Goal: Task Accomplishment & Management: Manage account settings

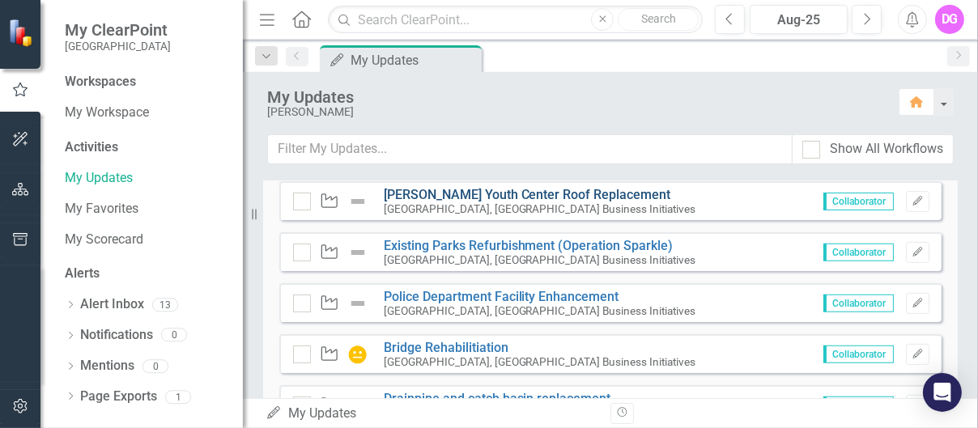
scroll to position [566, 0]
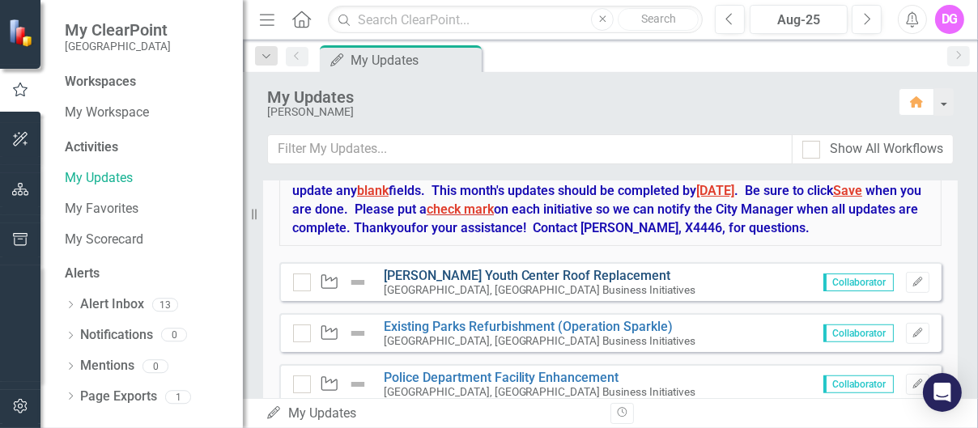
click at [478, 270] on link "[PERSON_NAME] Youth Center Roof Replacement" at bounding box center [527, 275] width 287 height 15
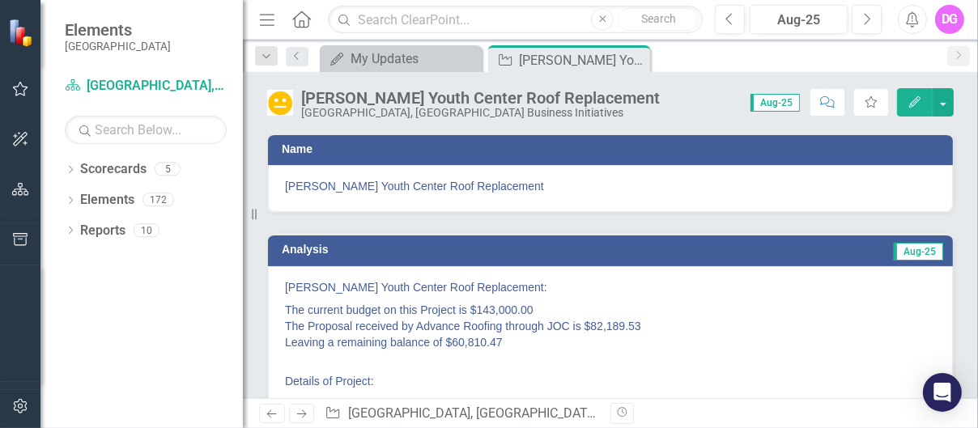
click at [628, 329] on p "The current budget on this Project is $143,000.00 The Proposal received by Adva…" at bounding box center [610, 326] width 651 height 55
click at [502, 340] on p "The current budget on this Project is $143,000.00 The Proposal received by Adva…" at bounding box center [610, 326] width 651 height 55
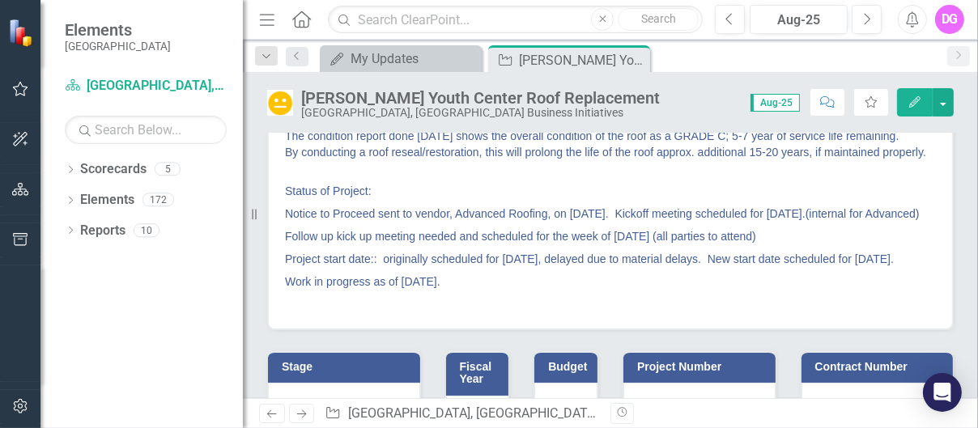
scroll to position [405, 0]
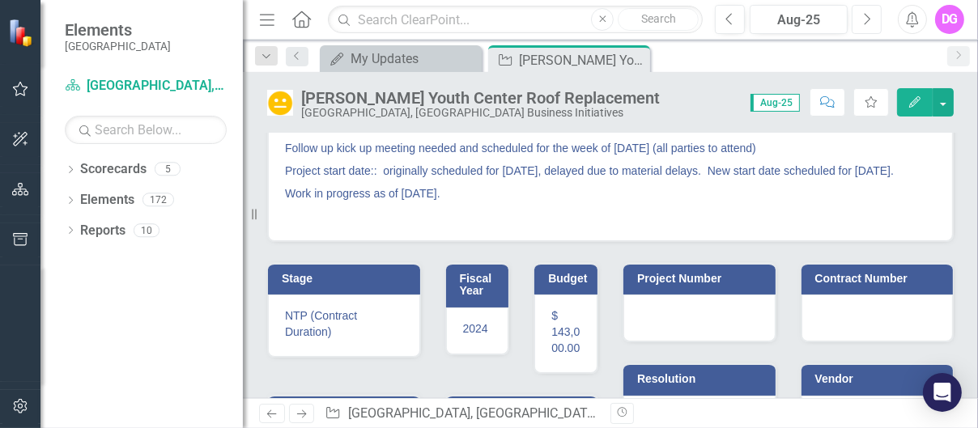
click at [868, 18] on icon "Next" at bounding box center [866, 19] width 9 height 15
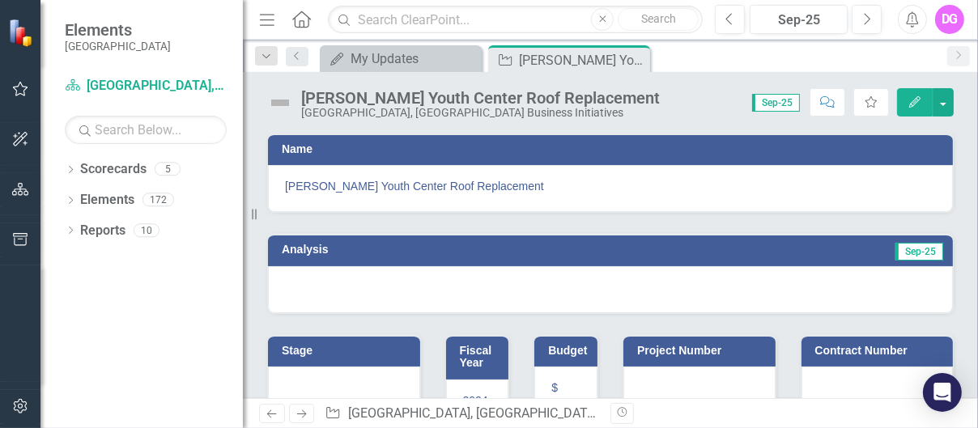
click at [362, 283] on div at bounding box center [610, 289] width 685 height 47
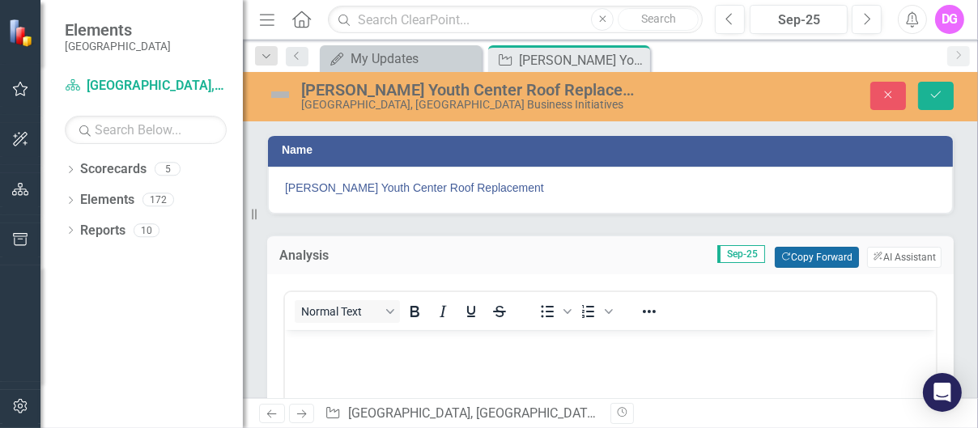
click at [812, 254] on button "Copy Forward Copy Forward" at bounding box center [815, 257] width 83 height 21
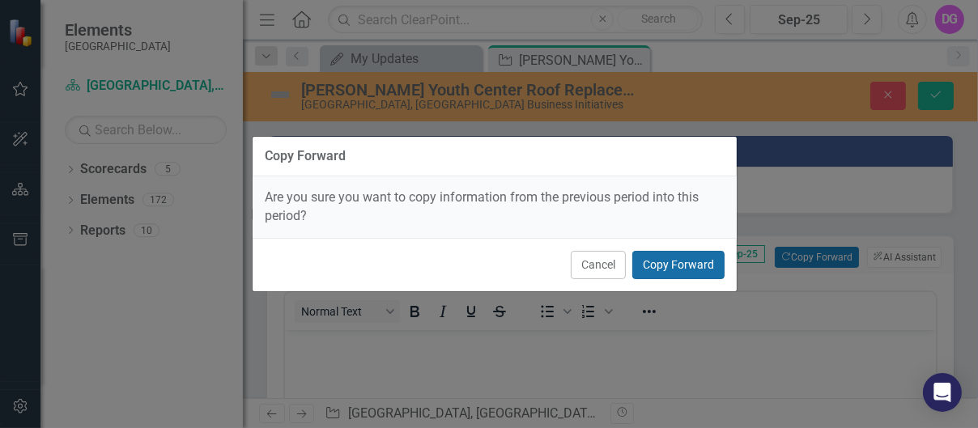
click at [655, 268] on button "Copy Forward" at bounding box center [678, 265] width 92 height 28
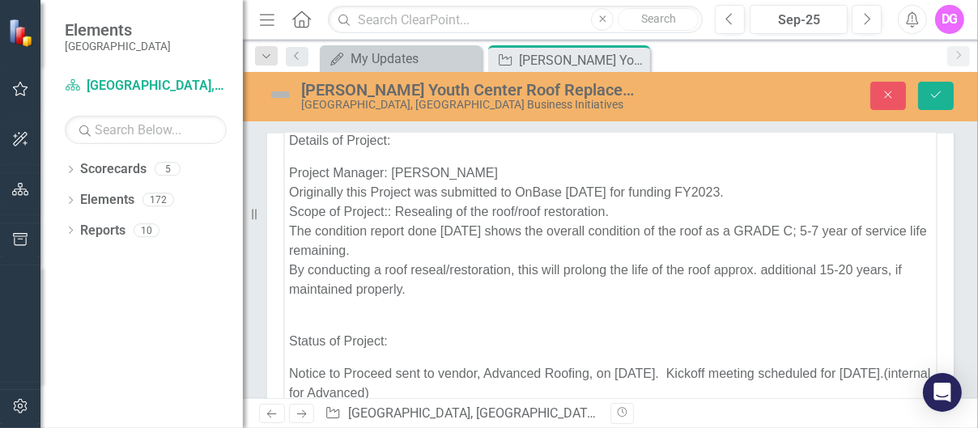
scroll to position [204, 0]
click at [288, 142] on p "Details of Project:" at bounding box center [609, 131] width 643 height 39
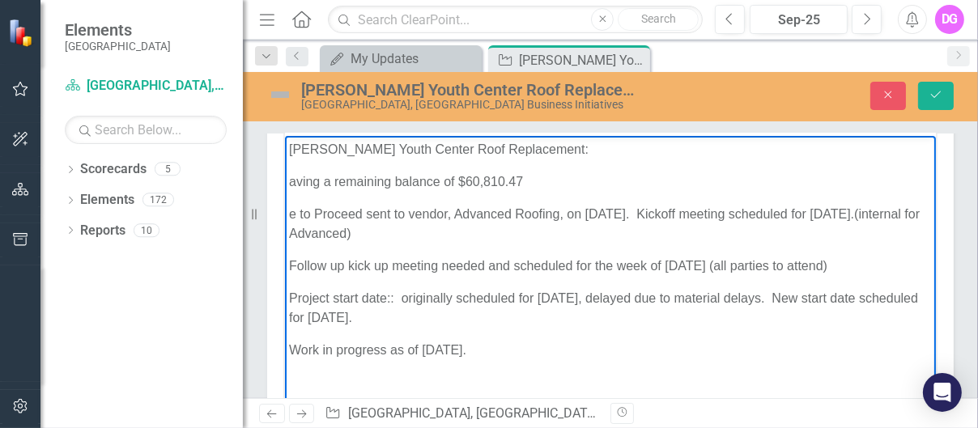
scroll to position [0, 0]
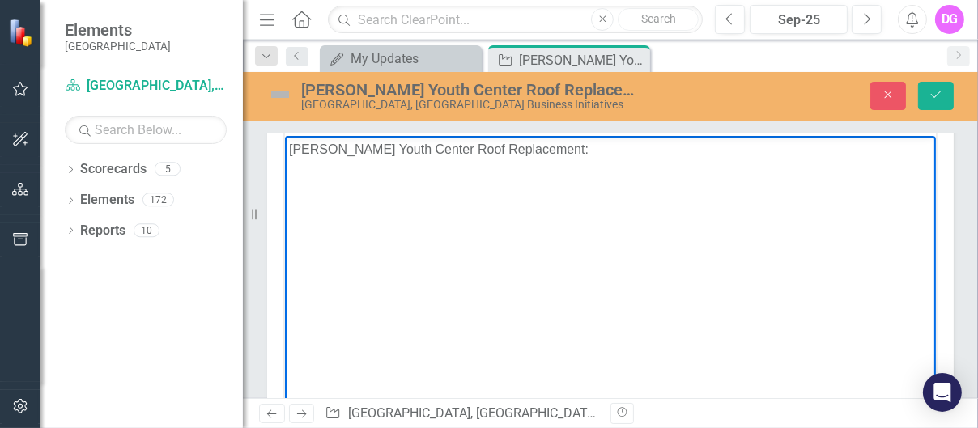
click at [515, 148] on p "[PERSON_NAME] Youth Center Roof Replacement:" at bounding box center [609, 148] width 643 height 19
click at [535, 150] on p "[PERSON_NAME] Youth Center Roof Replacement is scheduled for completi:" at bounding box center [609, 148] width 643 height 19
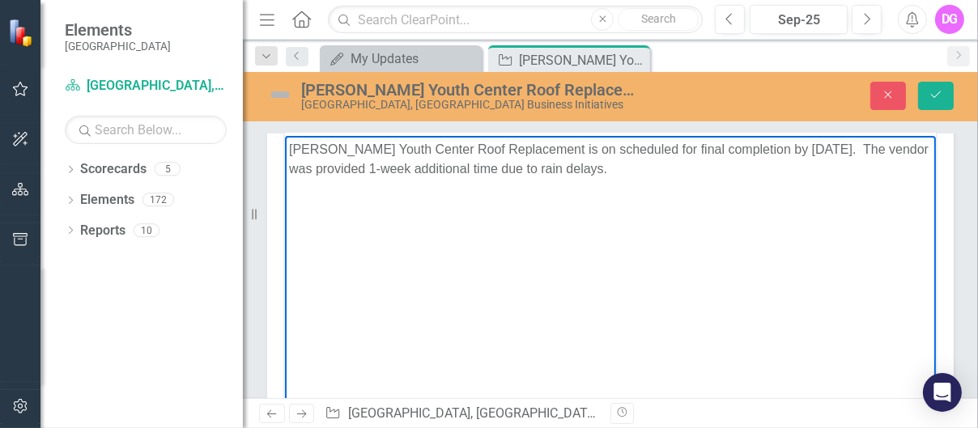
click at [862, 148] on p "[PERSON_NAME] Youth Center Roof Replacement is on scheduled for final completio…" at bounding box center [609, 158] width 643 height 39
click at [643, 167] on p "[PERSON_NAME] Youth Center Roof Replacement is on scheduled for final completio…" at bounding box center [609, 158] width 643 height 39
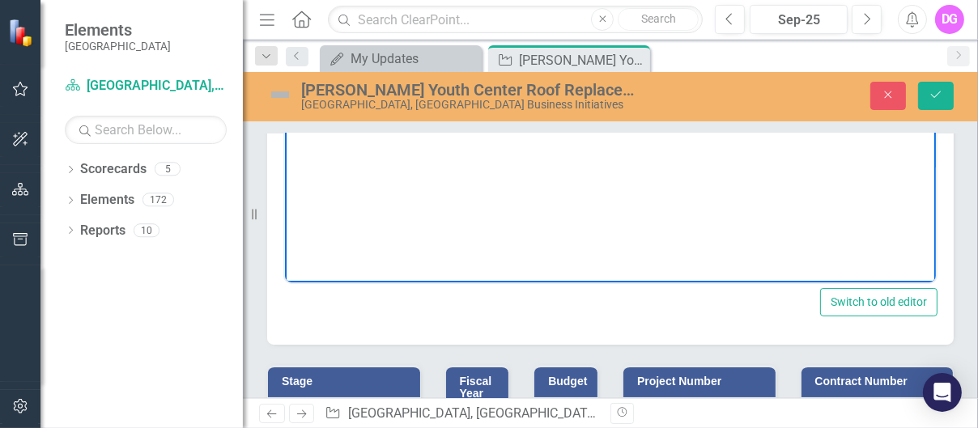
scroll to position [437, 0]
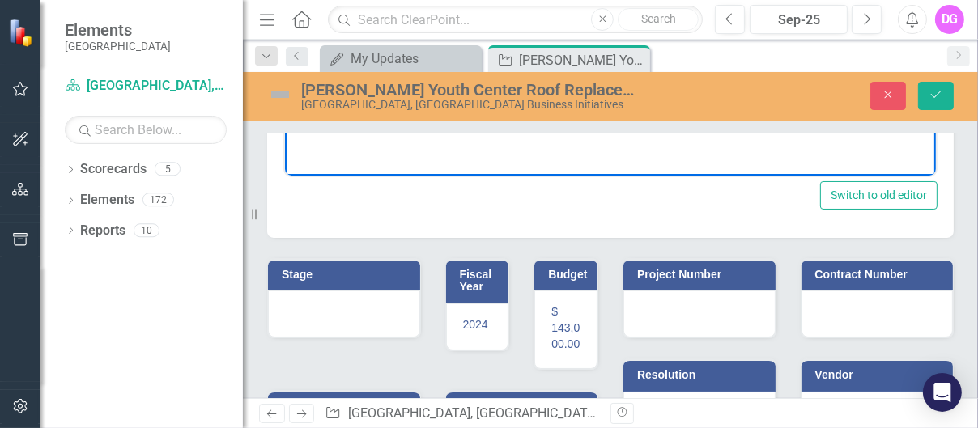
click at [312, 299] on div at bounding box center [344, 314] width 152 height 47
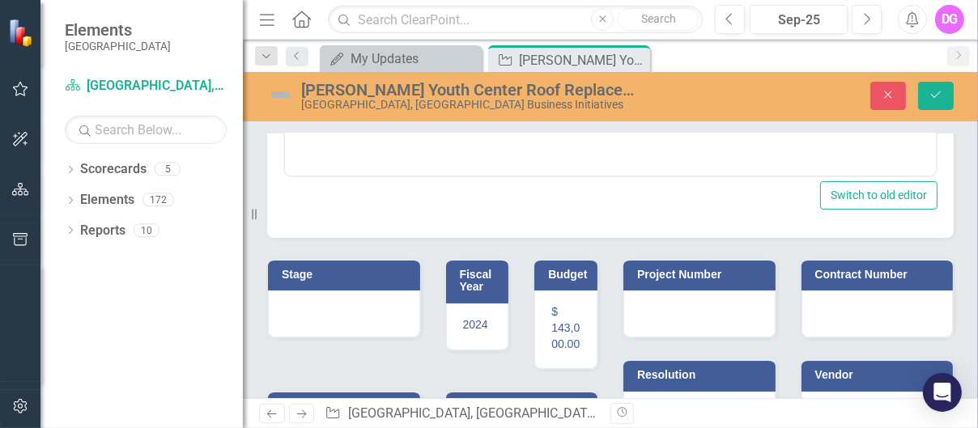
click at [338, 309] on div at bounding box center [344, 314] width 152 height 47
click at [389, 312] on div at bounding box center [344, 314] width 152 height 47
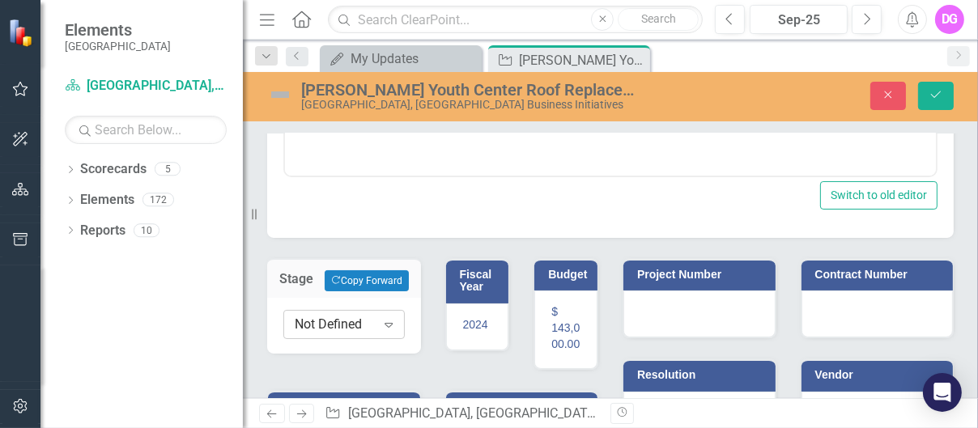
click at [389, 318] on icon "Expand" at bounding box center [388, 324] width 16 height 13
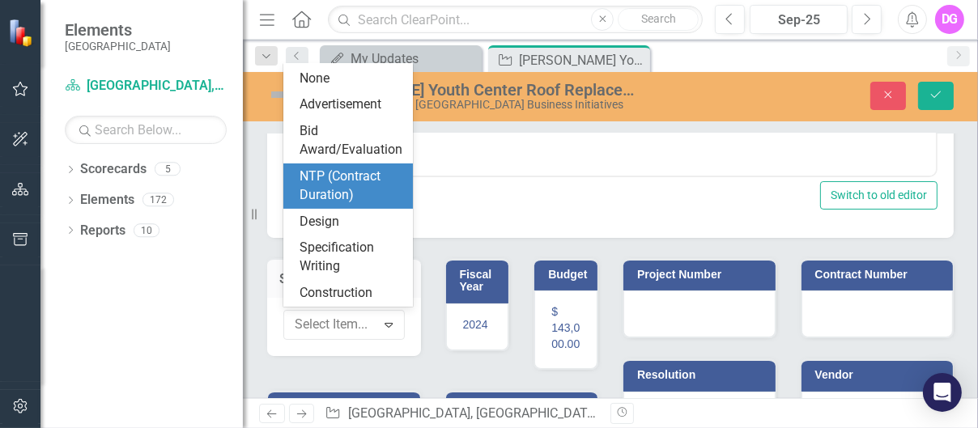
scroll to position [44, 0]
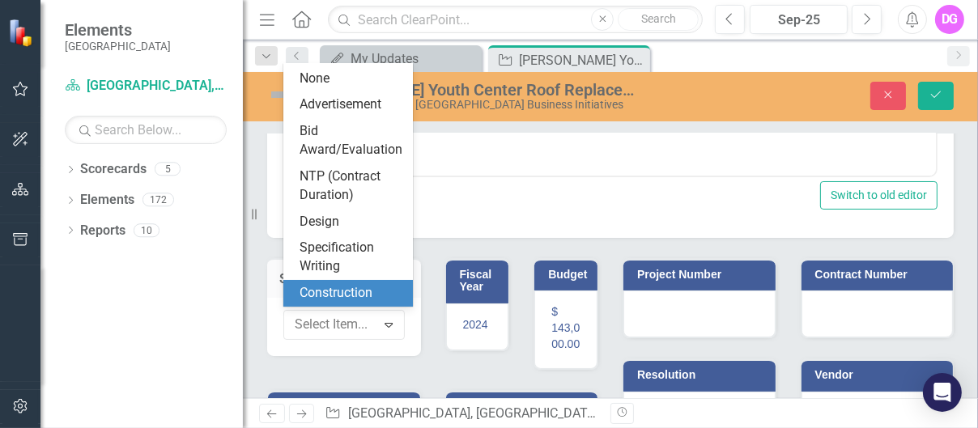
click at [364, 288] on div "Construction" at bounding box center [351, 293] width 104 height 19
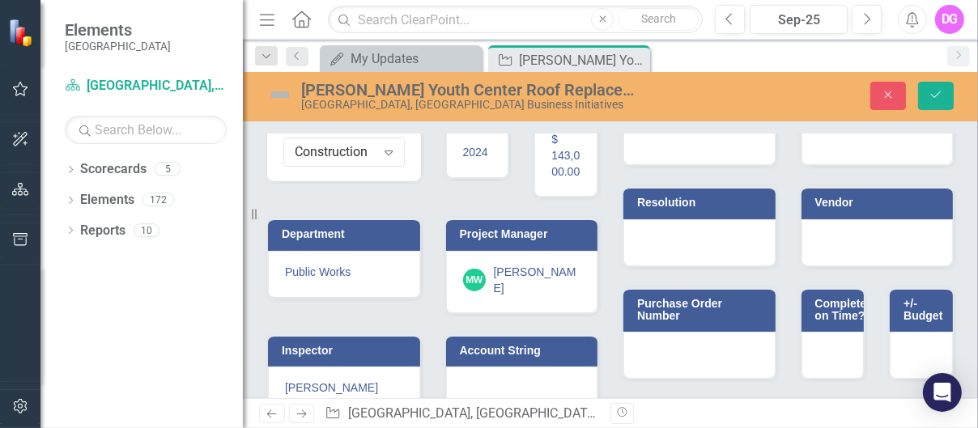
scroll to position [625, 0]
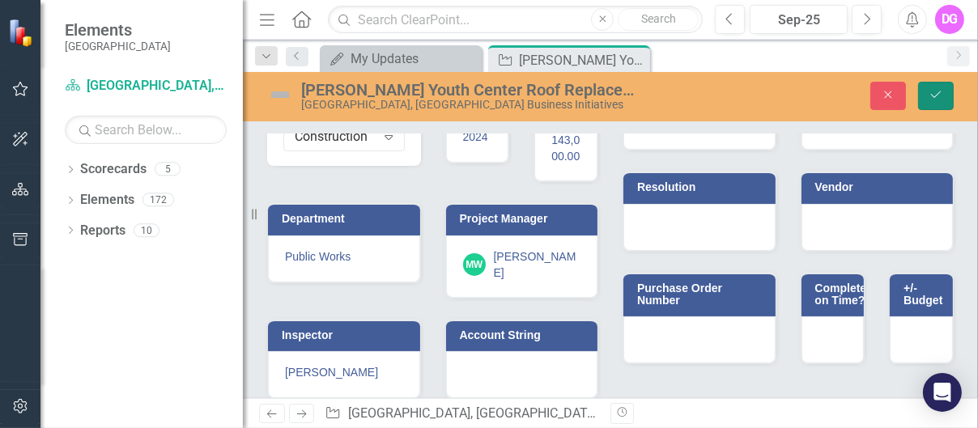
click at [936, 89] on icon "Save" at bounding box center [935, 94] width 15 height 11
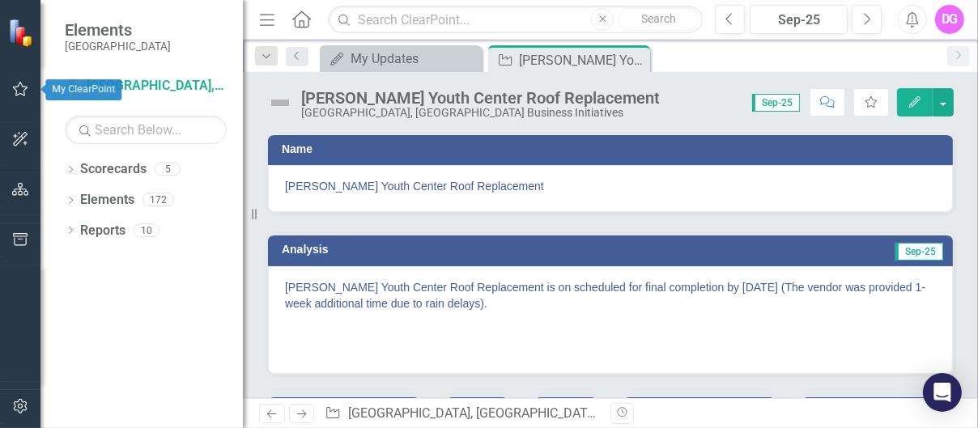
click at [21, 88] on icon "button" at bounding box center [20, 89] width 17 height 13
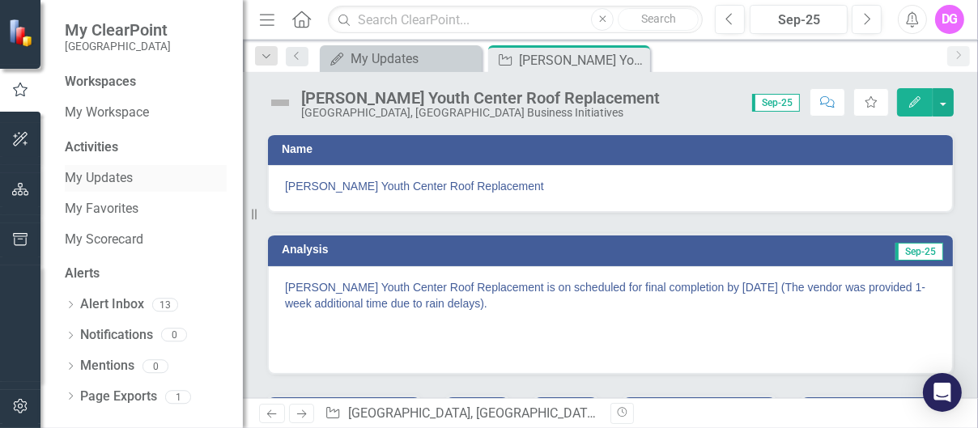
click at [79, 172] on link "My Updates" at bounding box center [146, 178] width 162 height 19
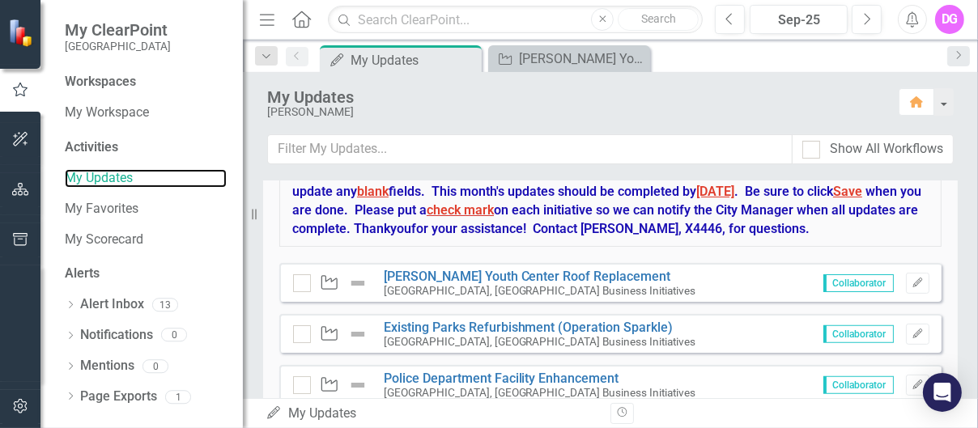
scroll to position [566, 0]
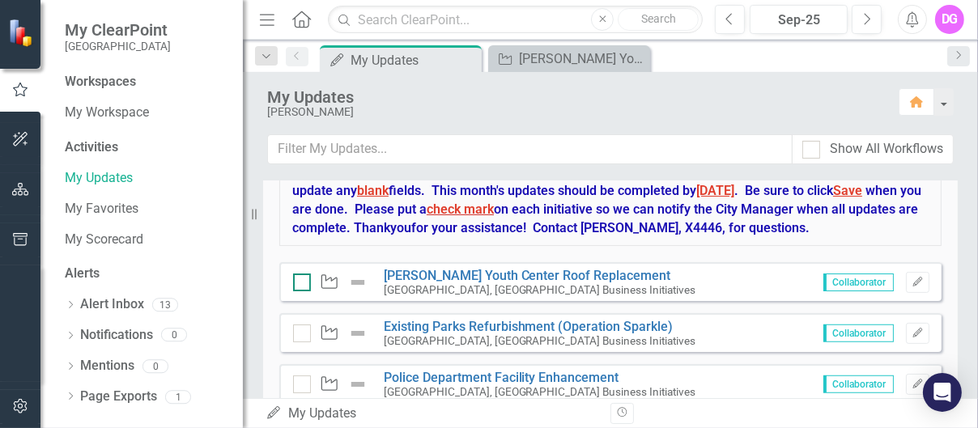
click at [299, 282] on div at bounding box center [302, 283] width 18 height 18
click at [299, 282] on input "checkbox" at bounding box center [298, 279] width 11 height 11
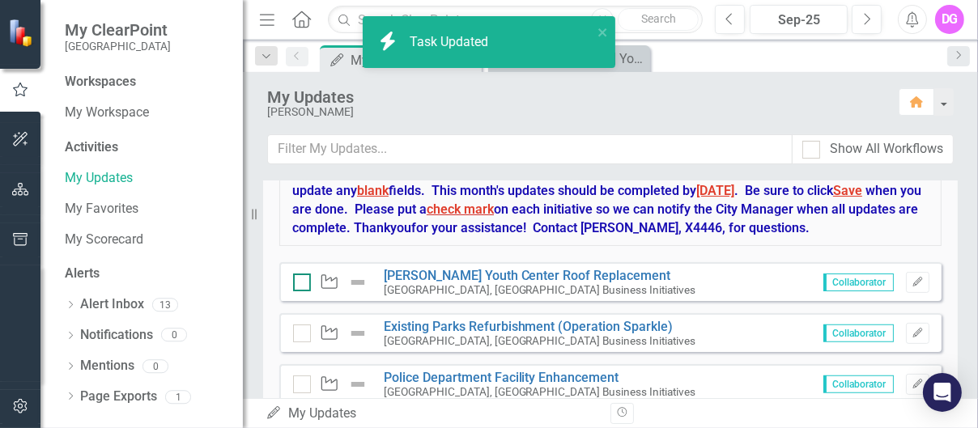
checkbox input "true"
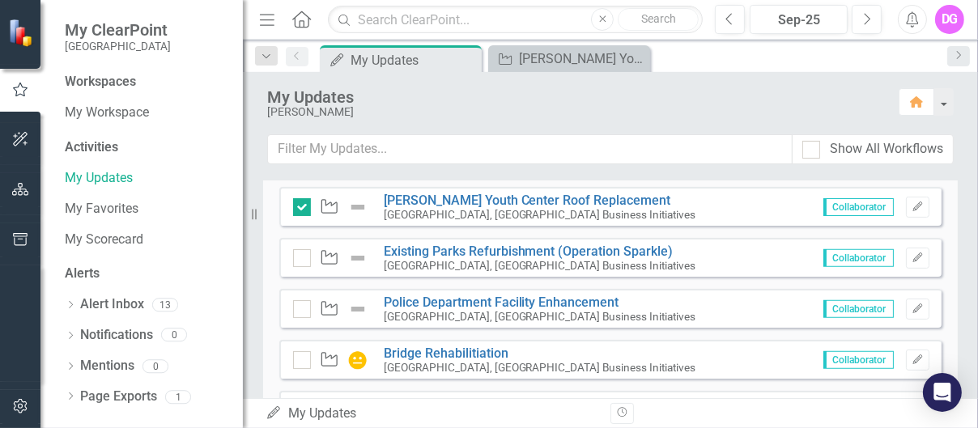
scroll to position [618, 0]
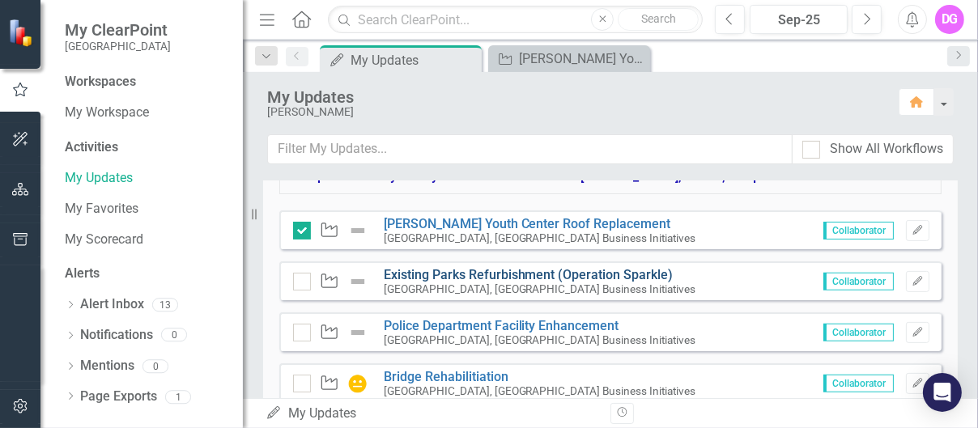
click at [433, 269] on link "Existing Parks Refurbishment (Operation Sparkle)" at bounding box center [529, 274] width 290 height 15
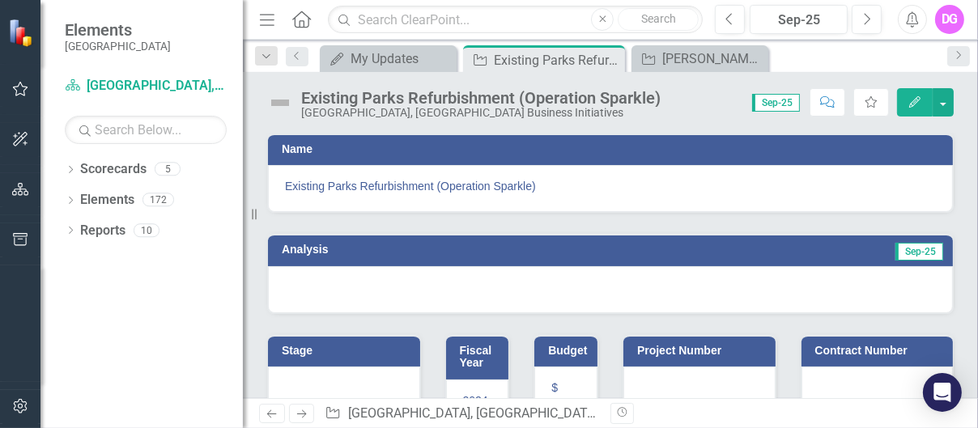
click at [360, 282] on div at bounding box center [610, 289] width 685 height 47
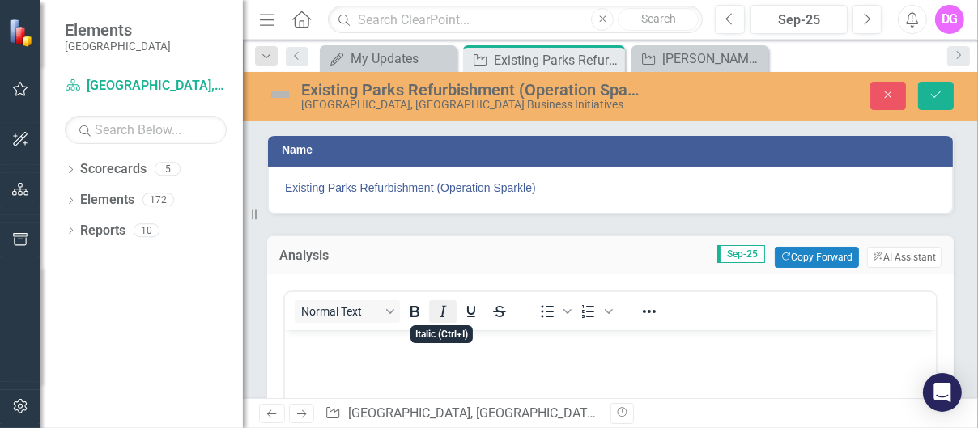
scroll to position [162, 0]
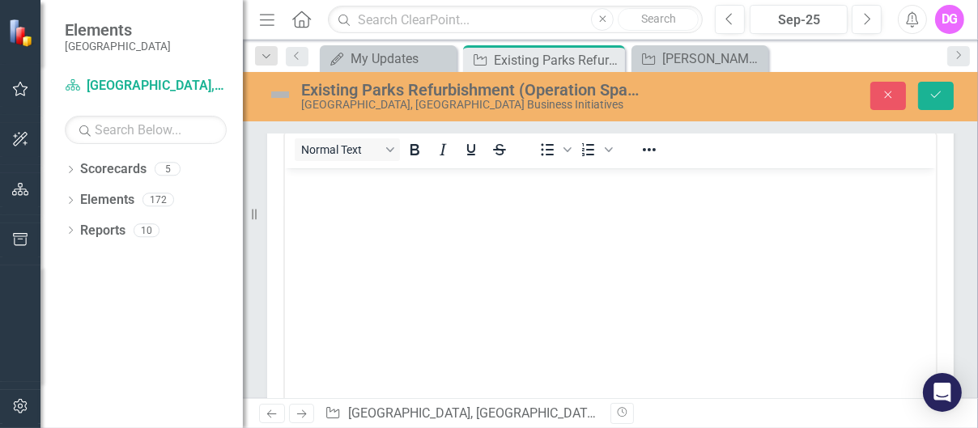
click at [312, 197] on body "Rich Text Area. Press ALT-0 for help." at bounding box center [609, 289] width 651 height 243
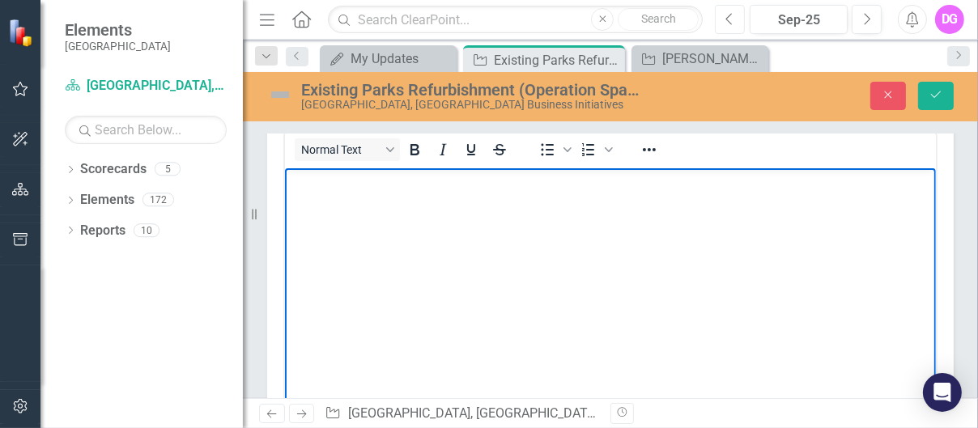
click at [732, 20] on icon "Previous" at bounding box center [729, 19] width 9 height 15
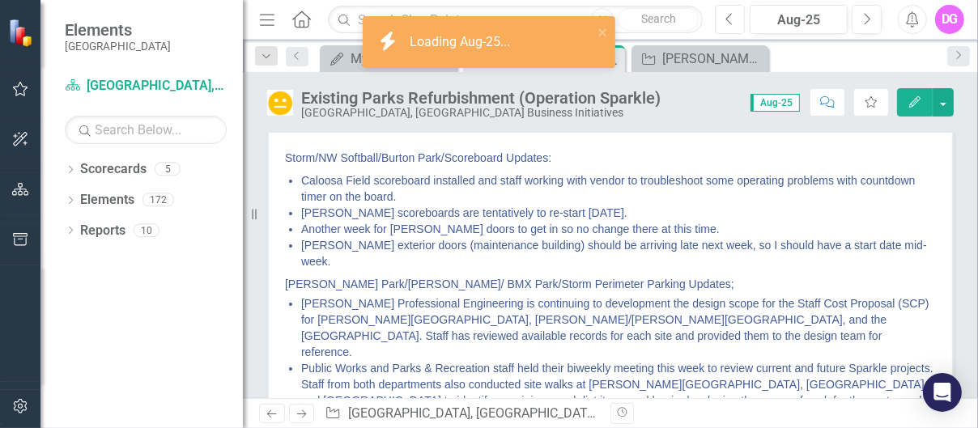
scroll to position [162, 0]
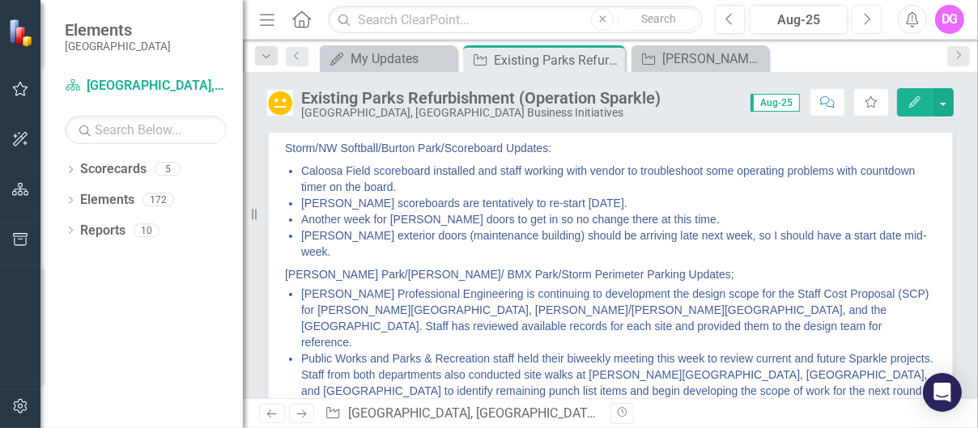
click at [865, 20] on icon "Next" at bounding box center [866, 19] width 9 height 15
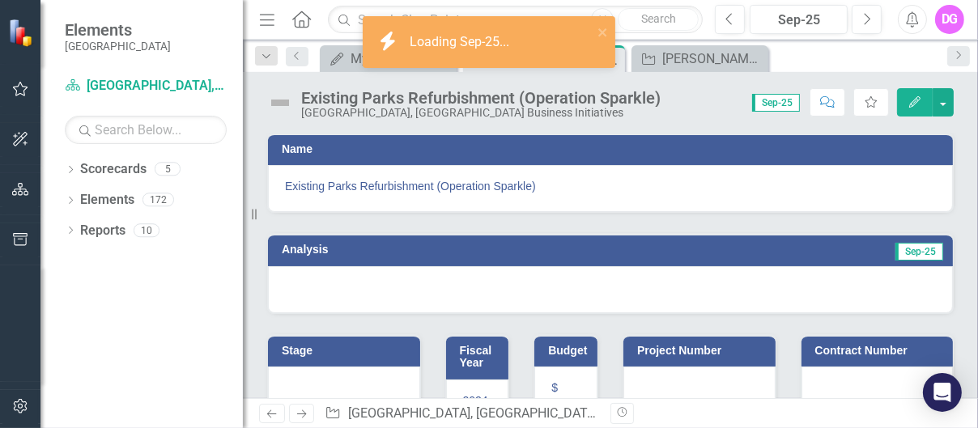
click at [350, 280] on div at bounding box center [610, 289] width 685 height 47
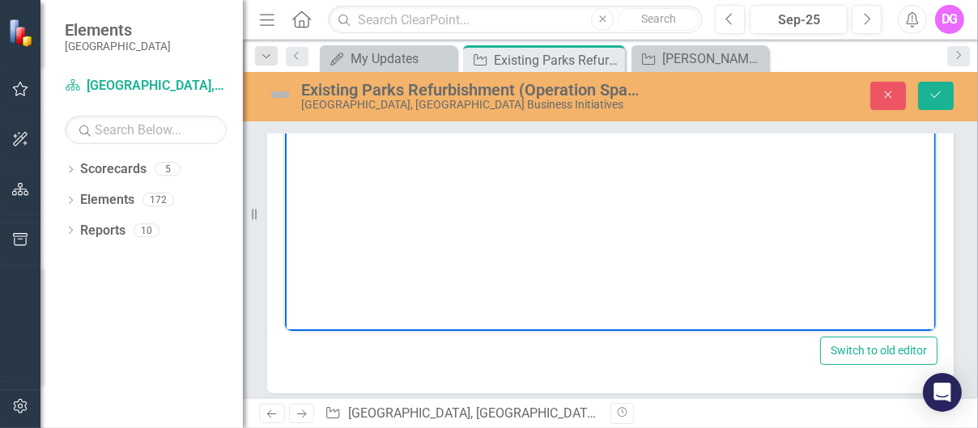
scroll to position [243, 0]
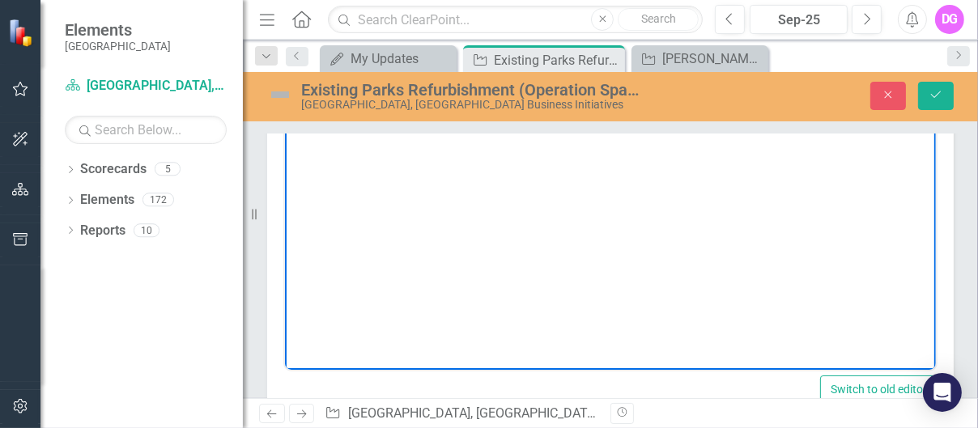
click at [305, 311] on body "Rich Text Area. Press ALT-0 for help." at bounding box center [609, 208] width 651 height 243
click at [299, 266] on body "Rich Text Area. Press ALT-0 for help." at bounding box center [609, 208] width 651 height 243
click at [337, 264] on body "Rich Text Area. Press ALT-0 for help." at bounding box center [609, 208] width 651 height 243
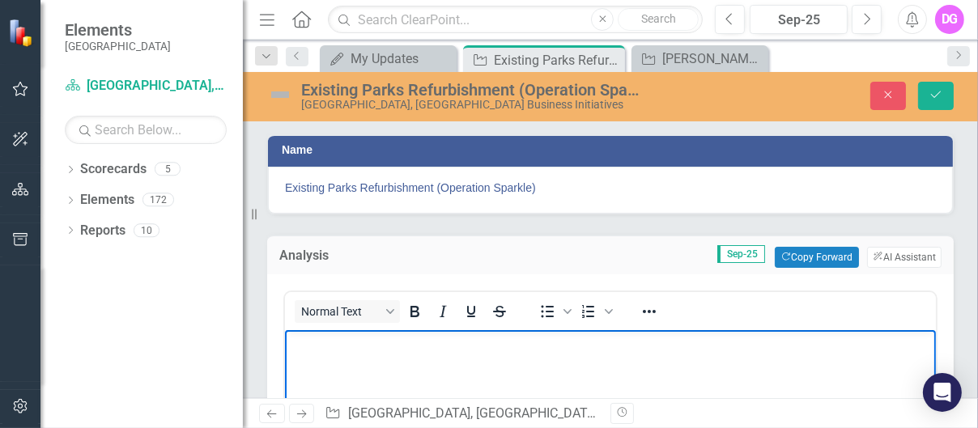
scroll to position [0, 0]
click at [302, 341] on p "Rich Text Area. Press ALT-0 for help." at bounding box center [609, 342] width 643 height 19
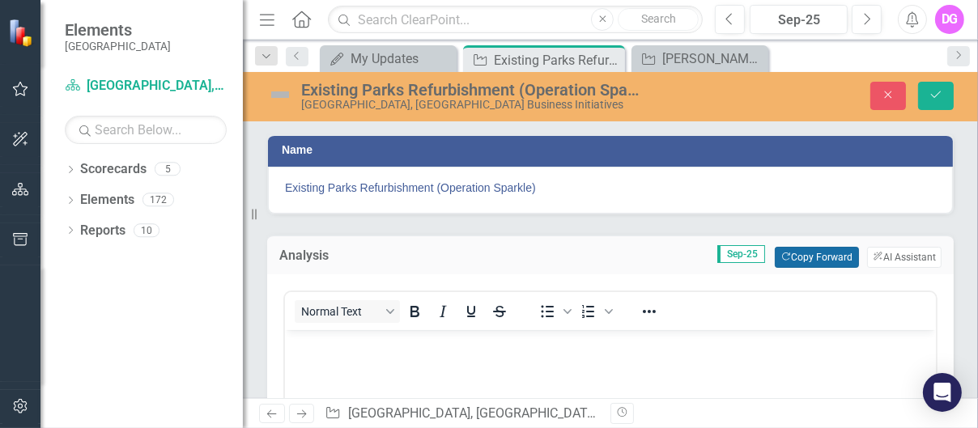
click at [793, 252] on button "Copy Forward Copy Forward" at bounding box center [815, 257] width 83 height 21
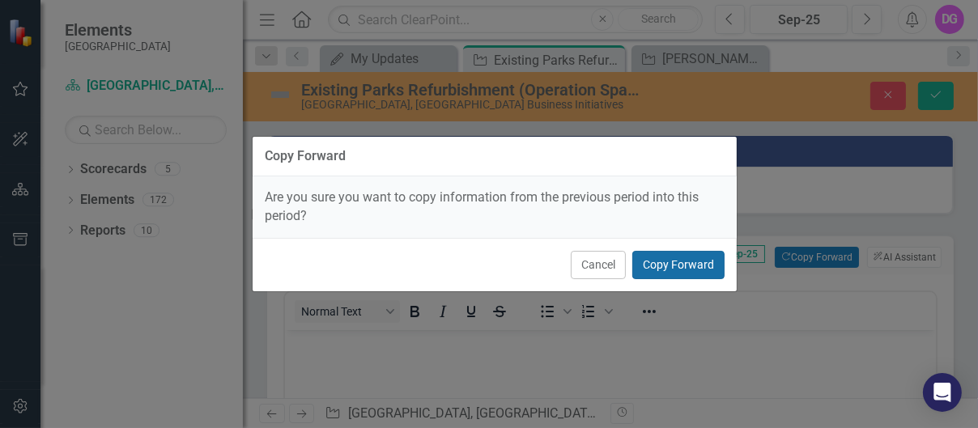
click at [689, 265] on button "Copy Forward" at bounding box center [678, 265] width 92 height 28
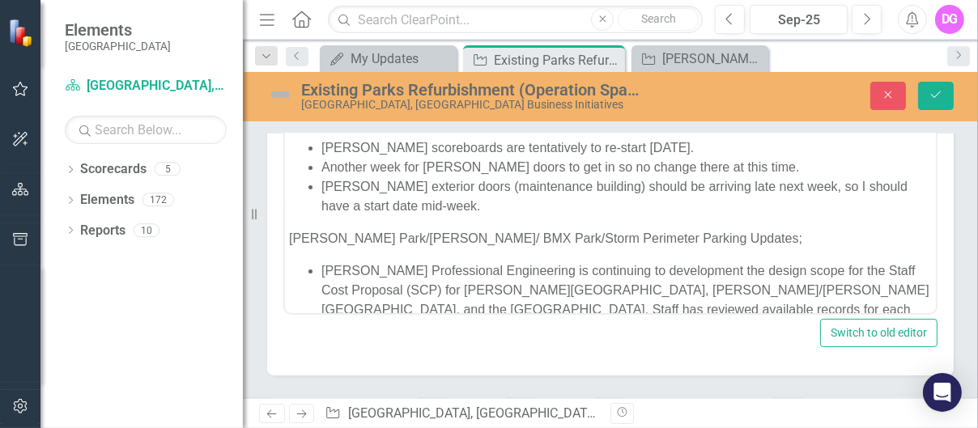
scroll to position [310, 0]
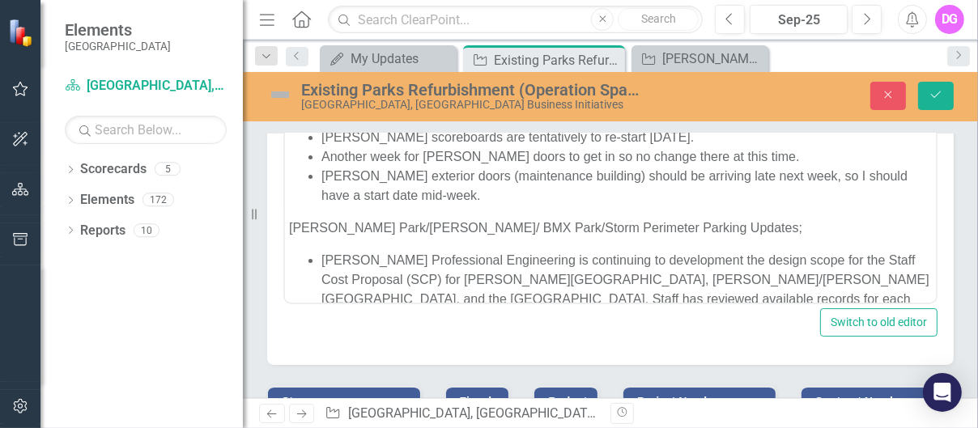
drag, startPoint x: 970, startPoint y: 176, endPoint x: 456, endPoint y: 270, distance: 522.4
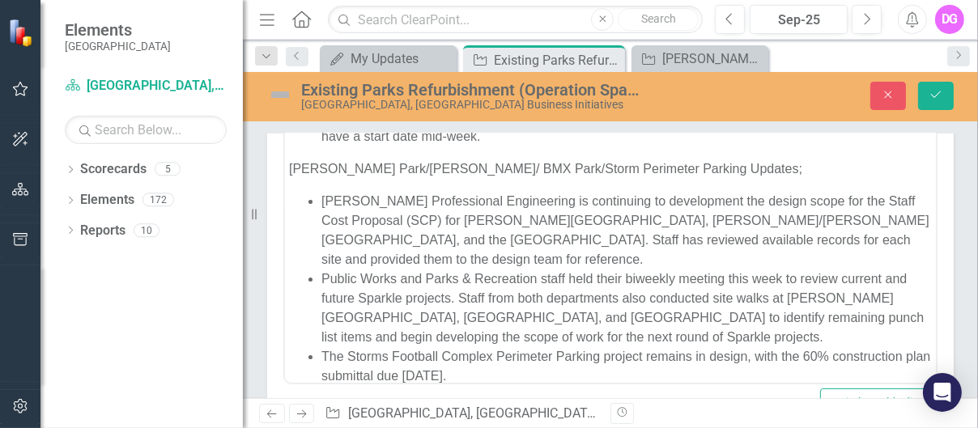
scroll to position [311, 0]
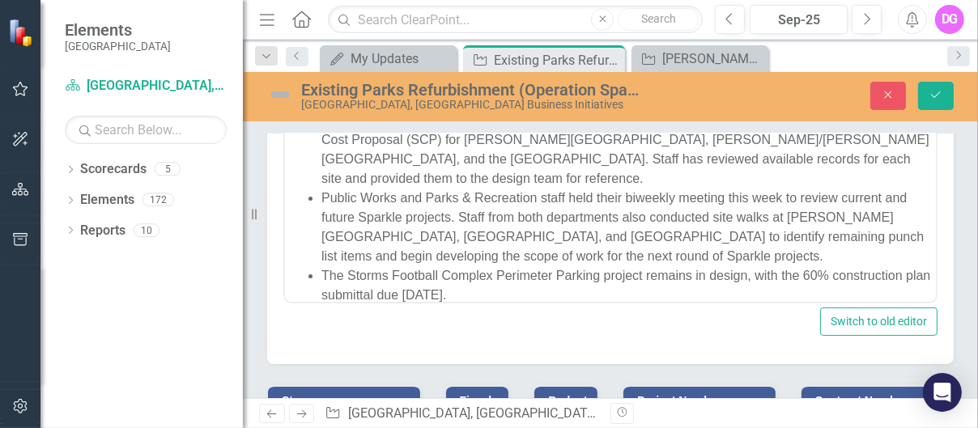
click at [507, 277] on p "The Storms Football Complex Perimeter Parking project remains in design, with t…" at bounding box center [625, 284] width 610 height 39
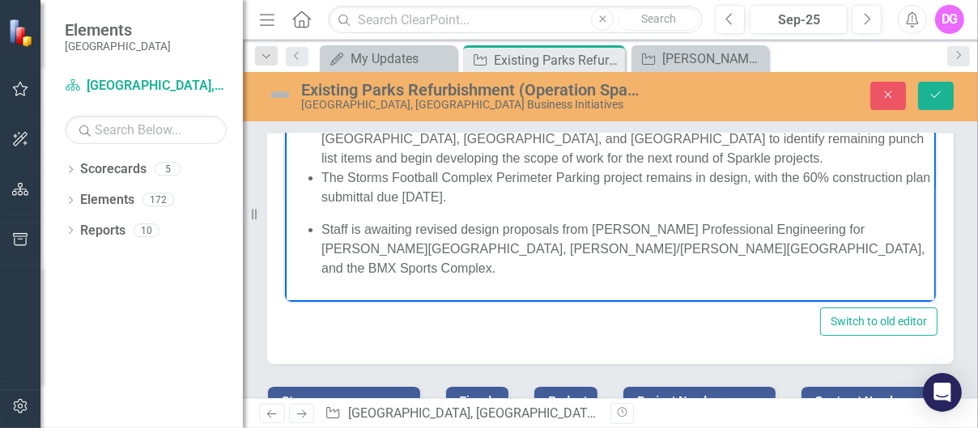
scroll to position [259, 0]
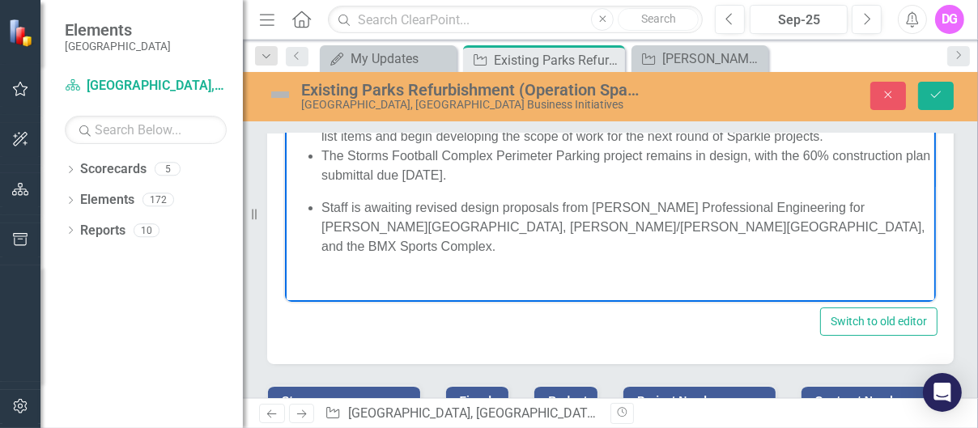
click at [316, 227] on ul "[PERSON_NAME] Professional Engineering is continuing to development the design …" at bounding box center [609, 207] width 643 height 434
click at [655, 206] on p "Staff is awaiting revised design proposals from [PERSON_NAME] Professional Engi…" at bounding box center [625, 226] width 610 height 58
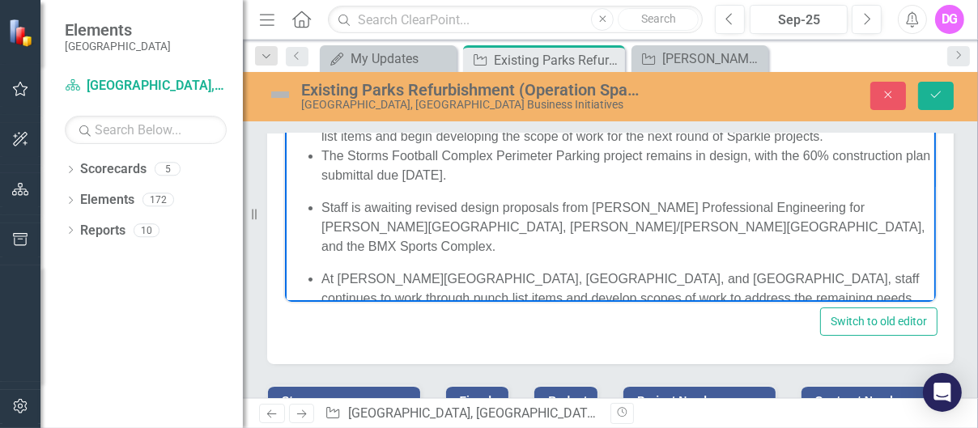
scroll to position [328, 0]
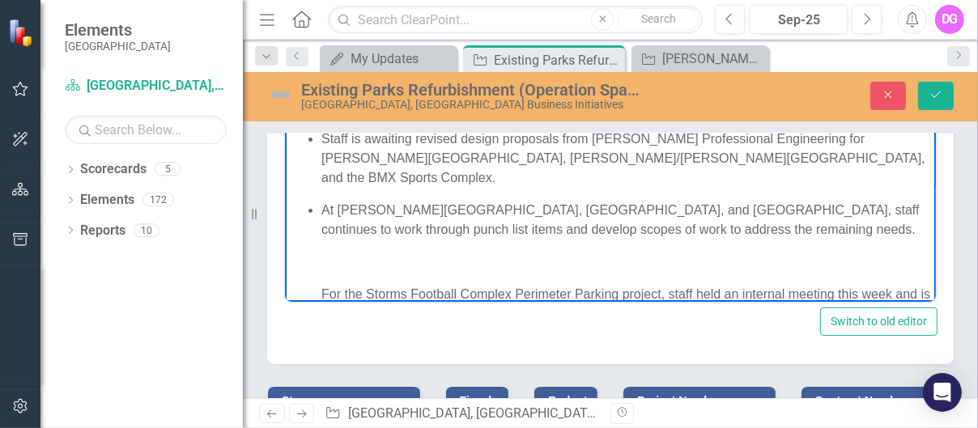
click at [818, 200] on p "At [PERSON_NAME][GEOGRAPHIC_DATA], [GEOGRAPHIC_DATA], and [GEOGRAPHIC_DATA], st…" at bounding box center [625, 219] width 610 height 39
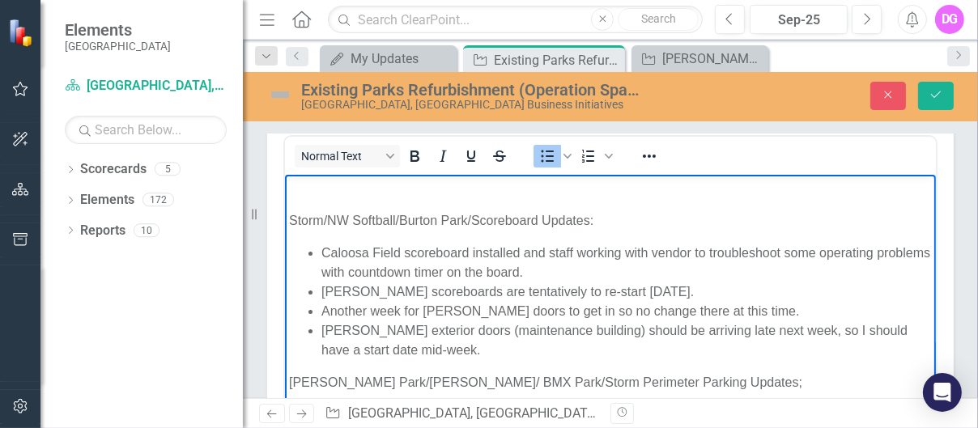
scroll to position [149, 0]
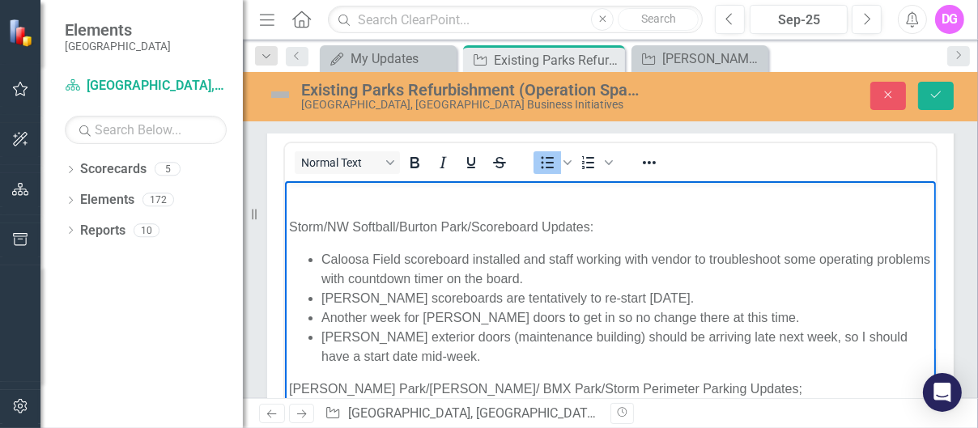
click at [439, 355] on p "[PERSON_NAME] exterior doors (maintenance building) should be arriving late nex…" at bounding box center [625, 346] width 610 height 39
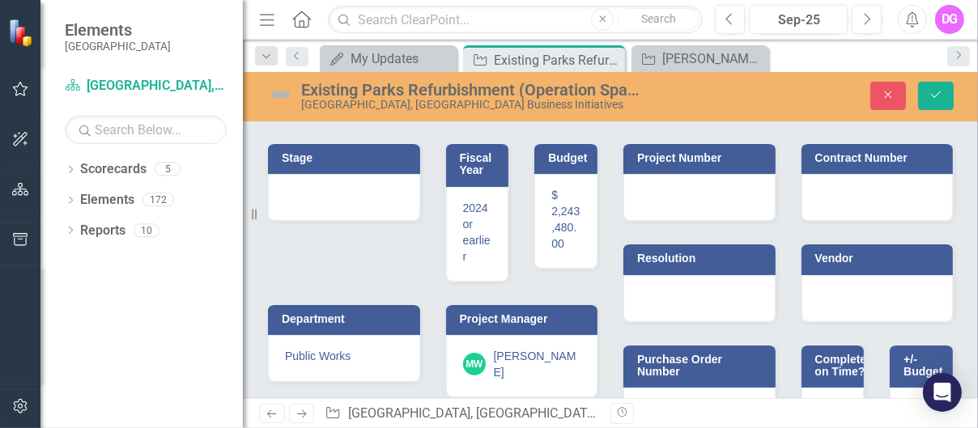
scroll to position [392, 0]
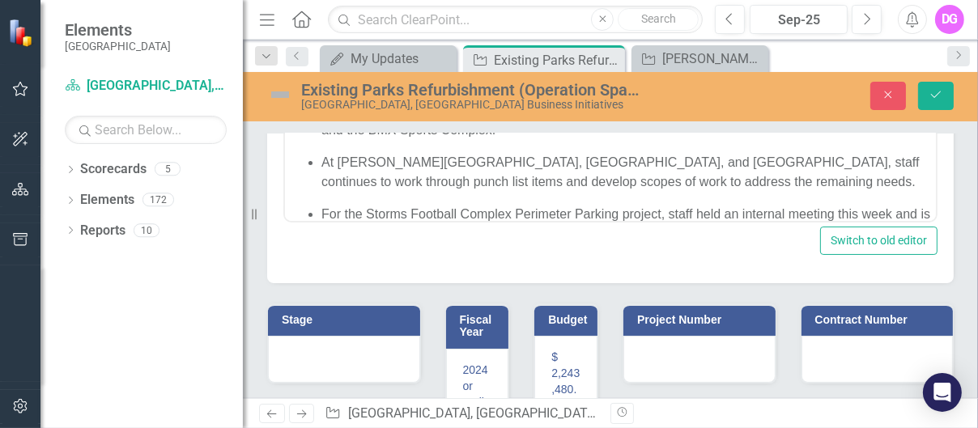
click at [326, 356] on div at bounding box center [344, 359] width 152 height 47
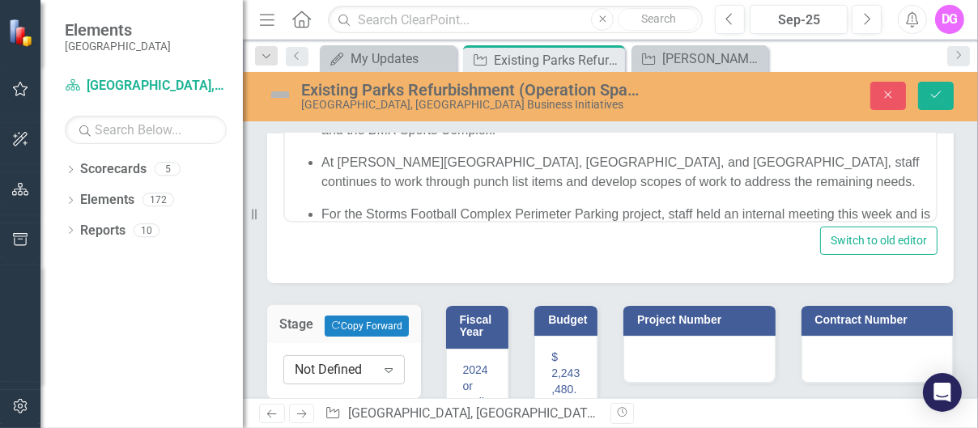
click at [386, 366] on icon "Expand" at bounding box center [388, 369] width 16 height 13
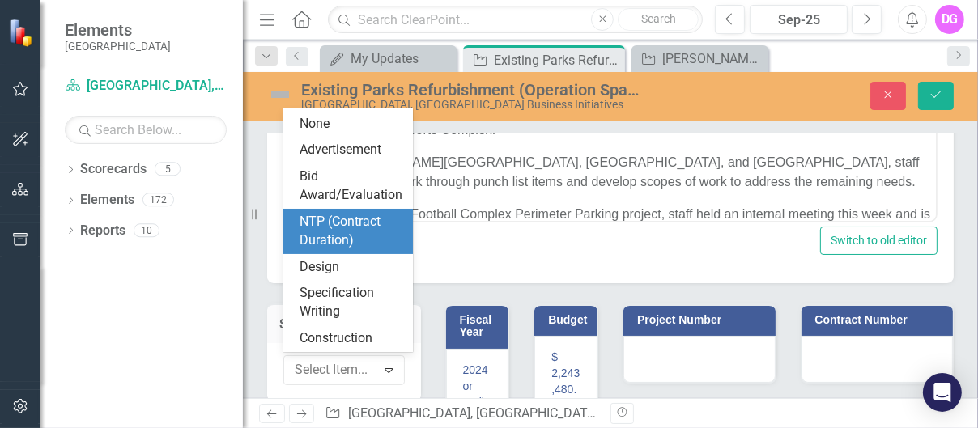
scroll to position [44, 0]
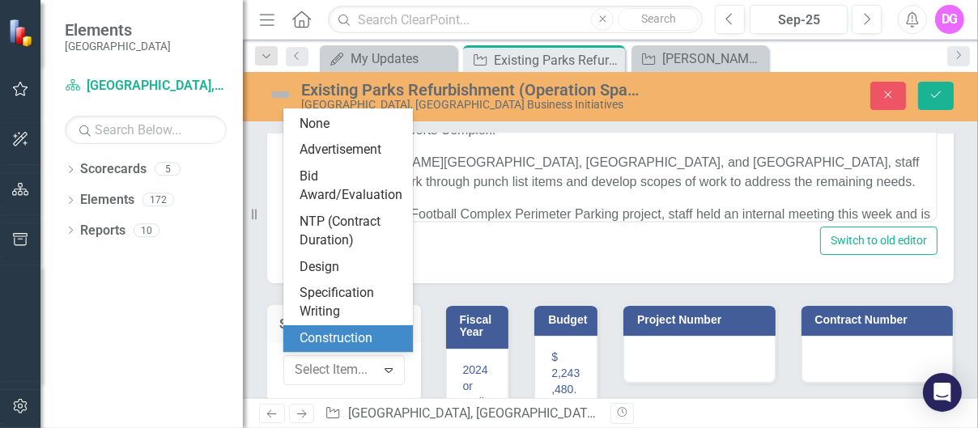
click at [366, 335] on div "Construction" at bounding box center [351, 338] width 104 height 19
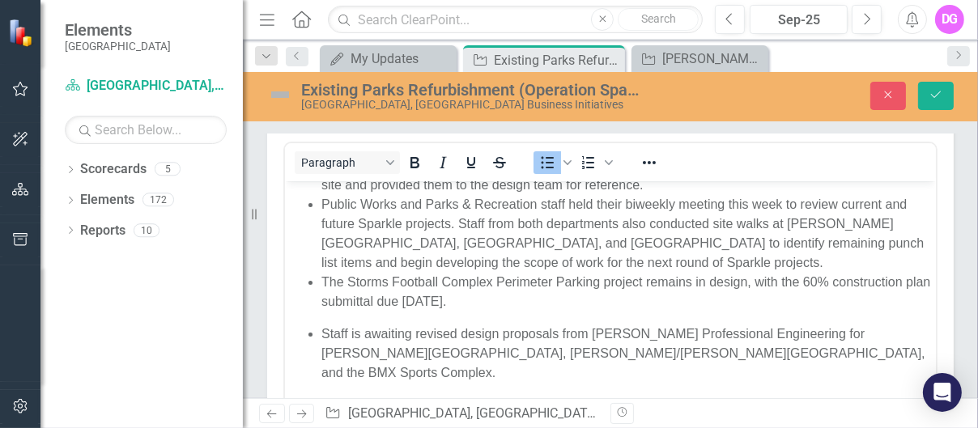
scroll to position [0, 0]
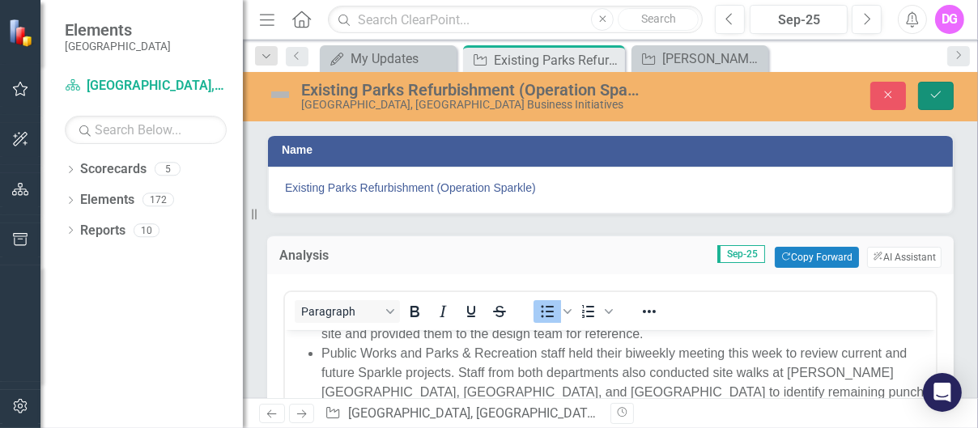
click at [940, 92] on icon "submit" at bounding box center [936, 94] width 10 height 6
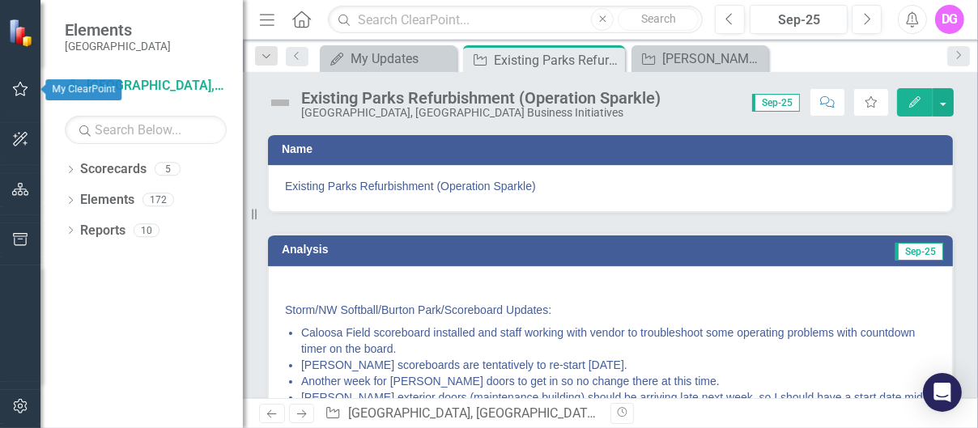
click at [21, 87] on icon "button" at bounding box center [20, 89] width 17 height 13
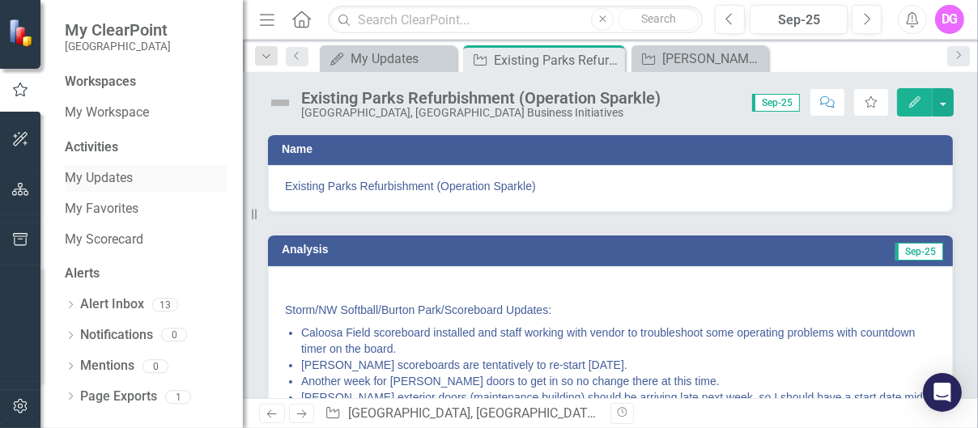
click at [121, 180] on link "My Updates" at bounding box center [146, 178] width 162 height 19
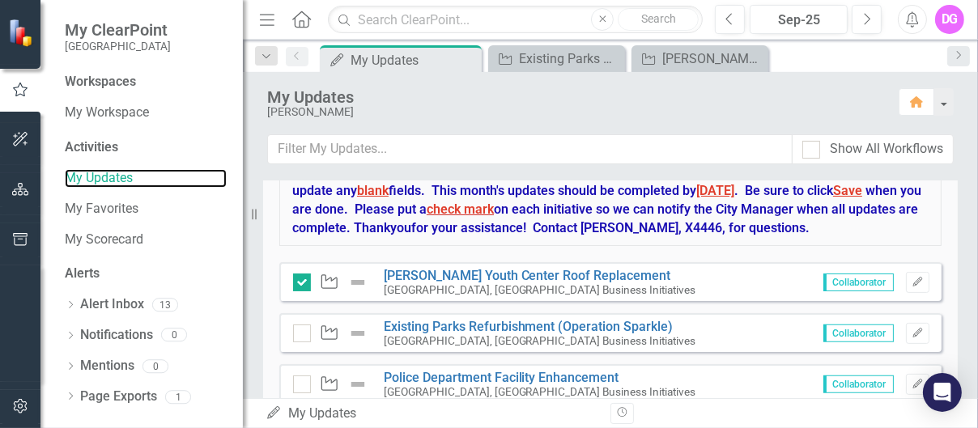
scroll to position [647, 0]
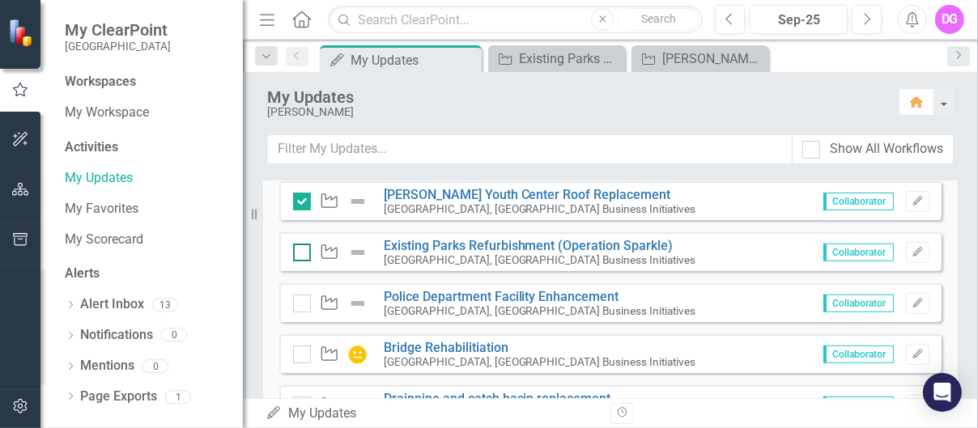
click at [296, 249] on input "checkbox" at bounding box center [298, 249] width 11 height 11
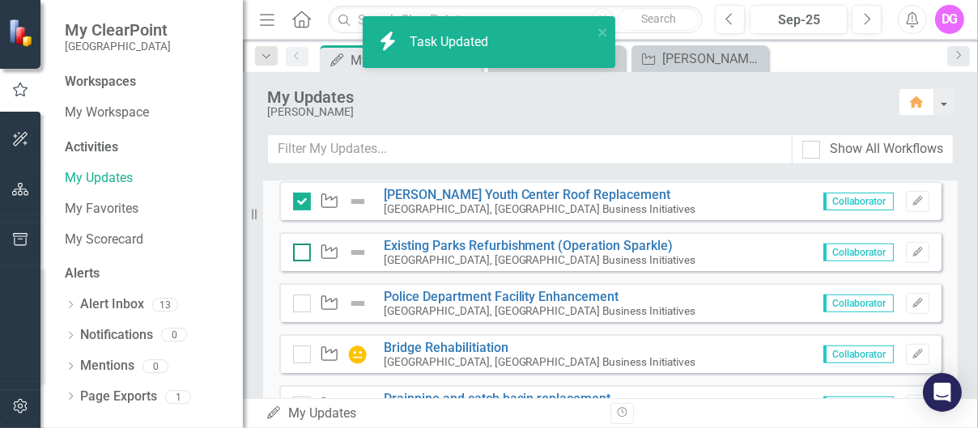
checkbox input "true"
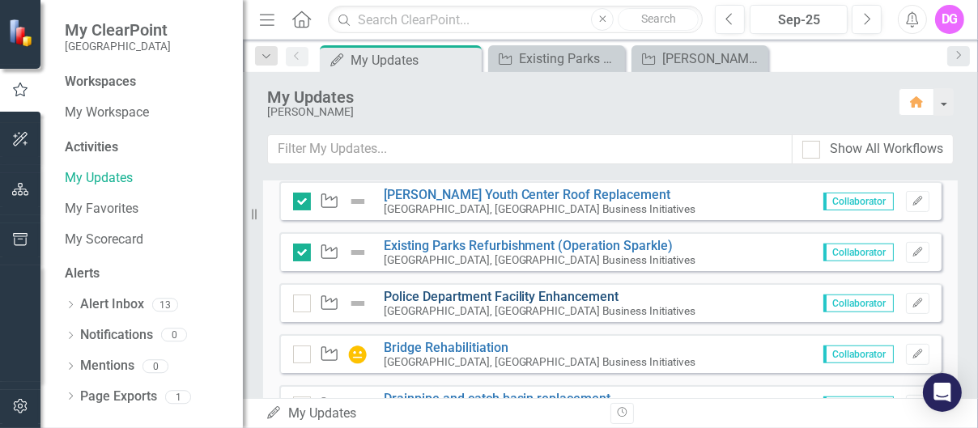
click at [460, 291] on link "Police Department Facility Enhancement" at bounding box center [501, 296] width 235 height 15
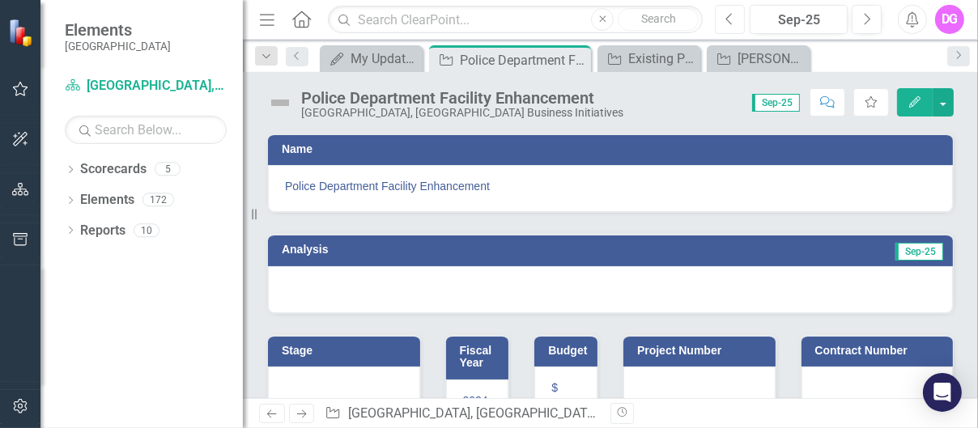
click at [732, 19] on icon "Previous" at bounding box center [729, 19] width 9 height 15
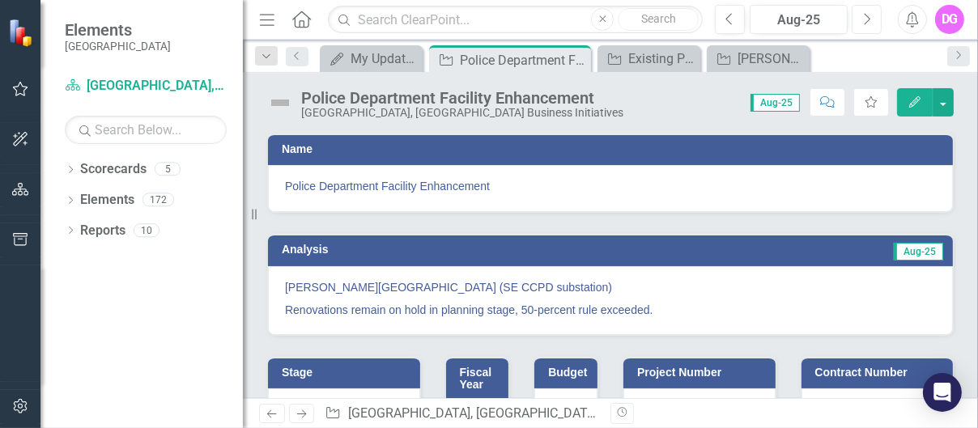
click at [865, 21] on icon "Next" at bounding box center [866, 19] width 9 height 15
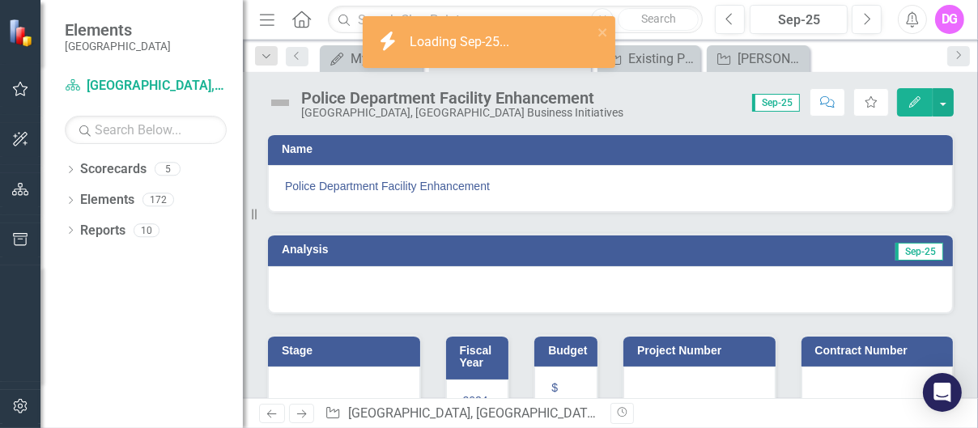
click at [350, 286] on div at bounding box center [610, 289] width 685 height 47
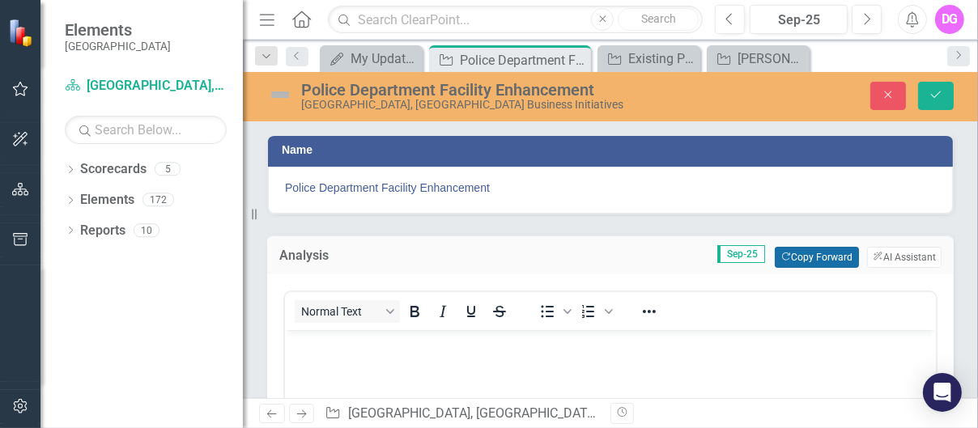
click at [822, 252] on button "Copy Forward Copy Forward" at bounding box center [815, 257] width 83 height 21
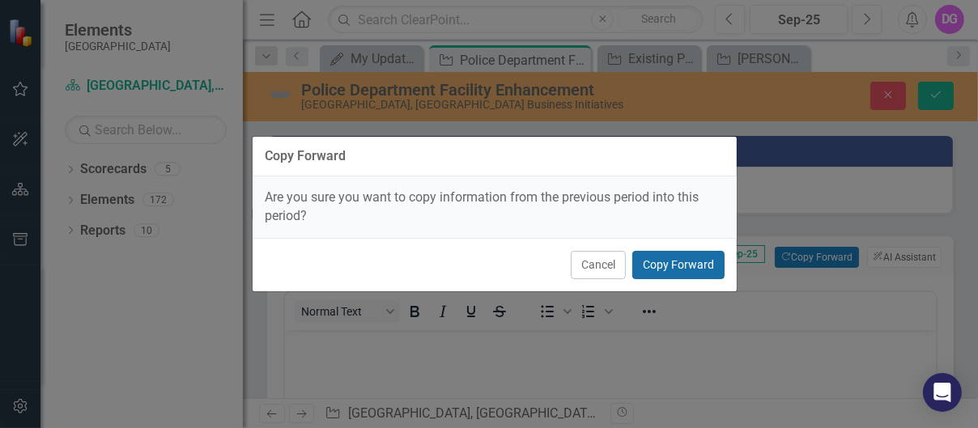
click at [681, 261] on button "Copy Forward" at bounding box center [678, 265] width 92 height 28
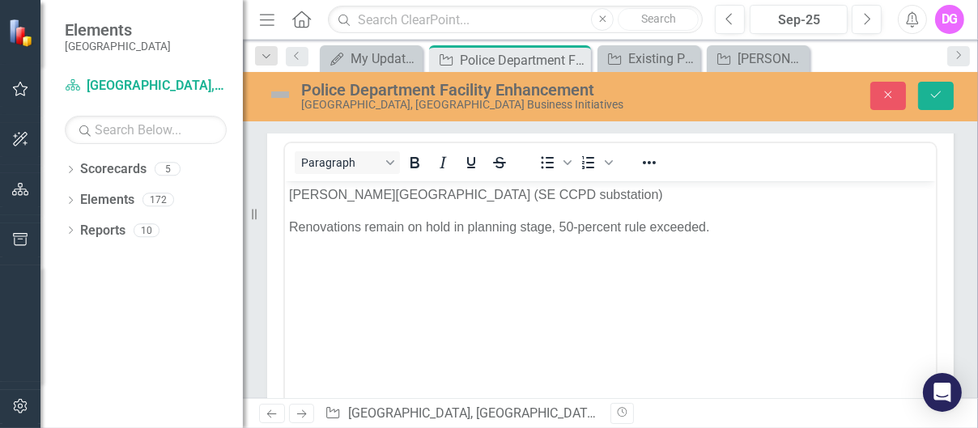
scroll to position [162, 0]
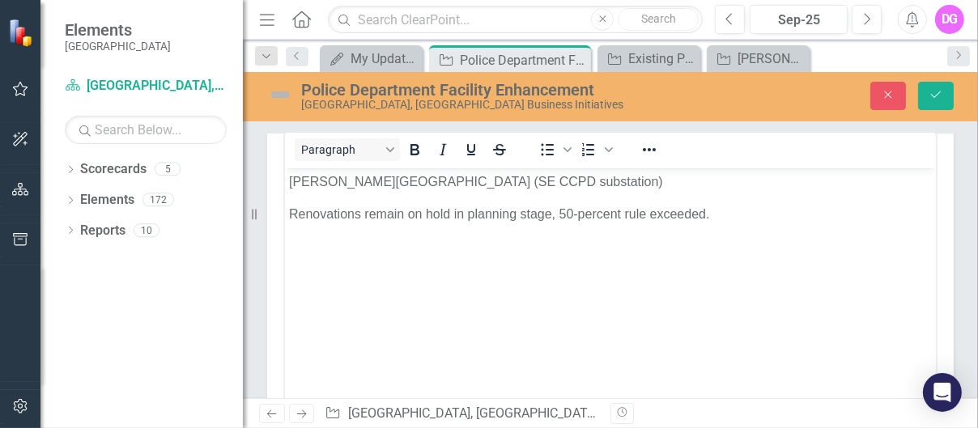
click at [748, 216] on p "Renovations remain on hold in planning stage, 50-percent rule exceeded." at bounding box center [609, 213] width 643 height 19
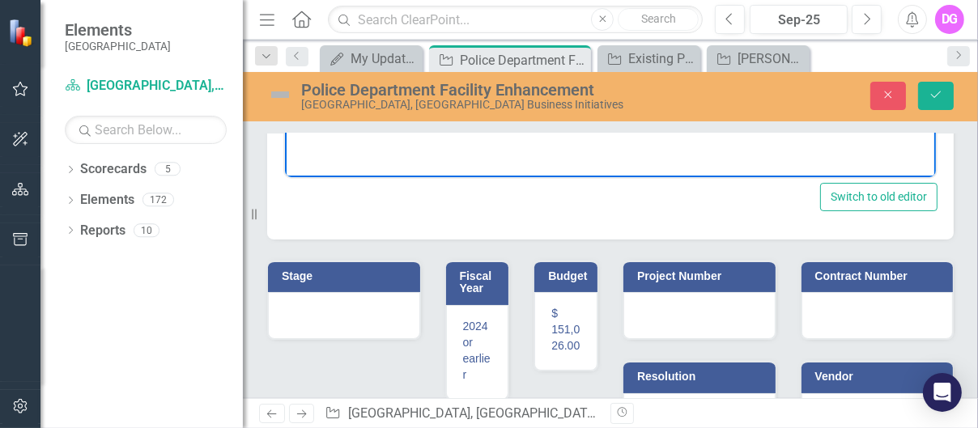
scroll to position [486, 0]
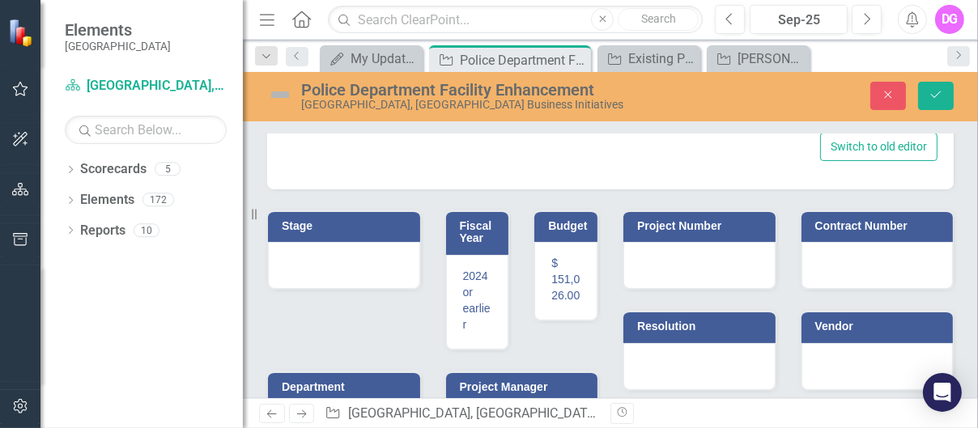
click at [359, 262] on div at bounding box center [344, 265] width 152 height 47
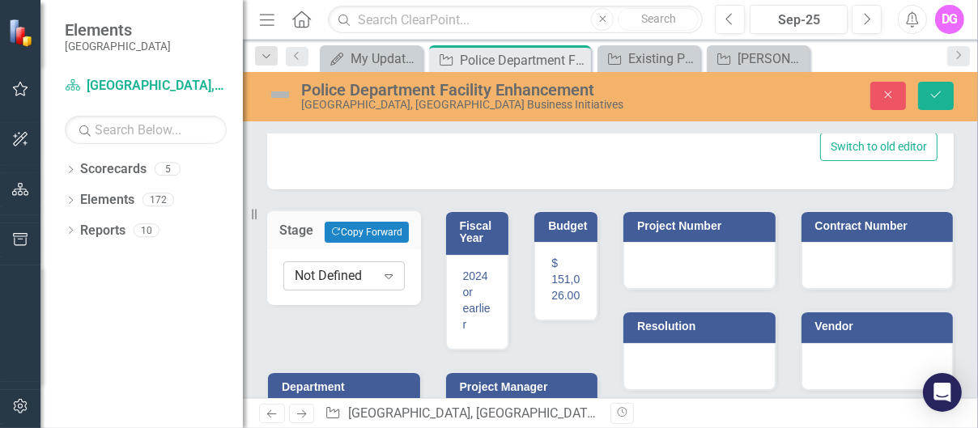
click at [389, 274] on icon at bounding box center [388, 276] width 8 height 5
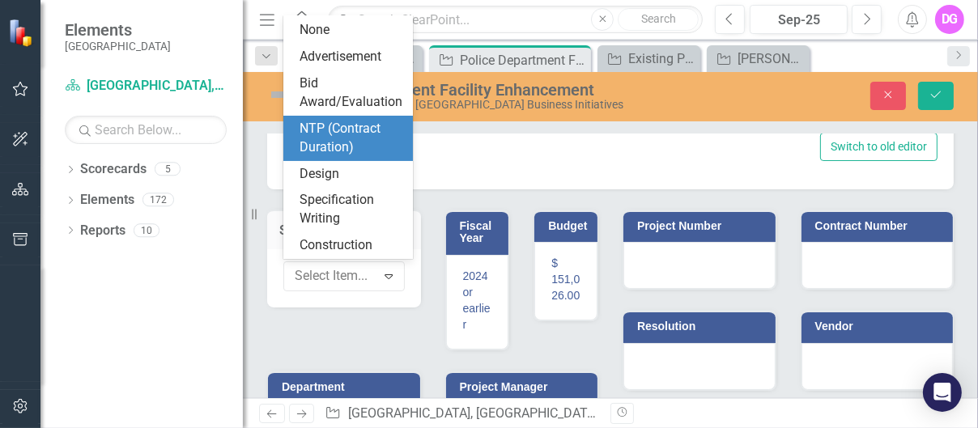
scroll to position [0, 0]
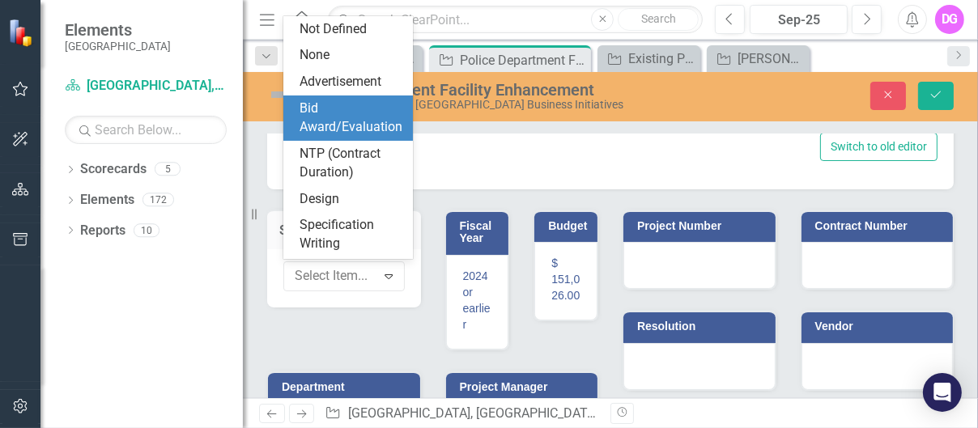
click at [342, 137] on div "Bid Award/Evaluation" at bounding box center [351, 118] width 104 height 37
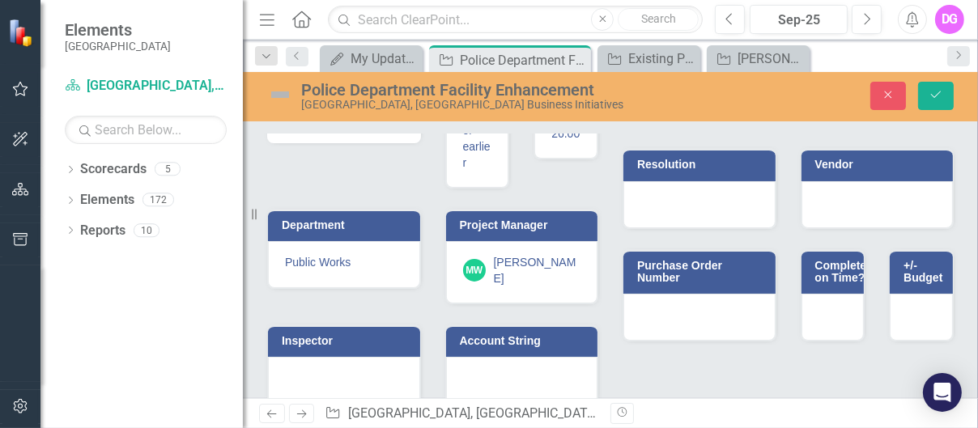
scroll to position [653, 0]
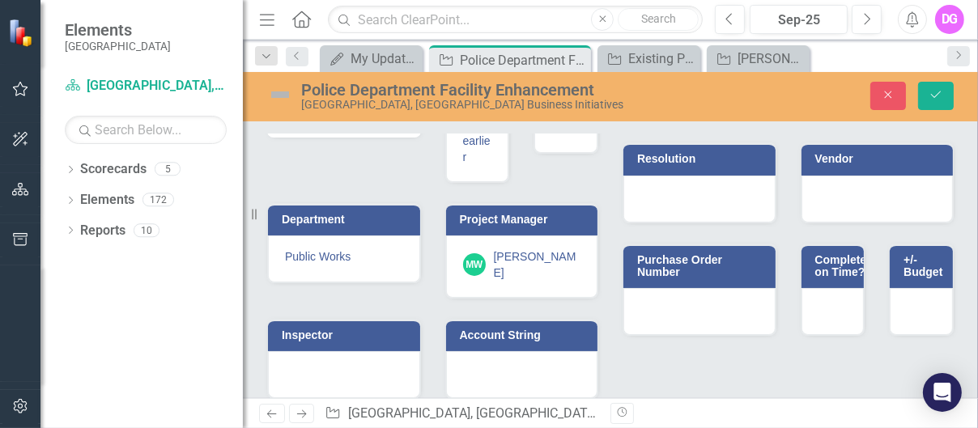
click at [309, 351] on div at bounding box center [344, 374] width 152 height 47
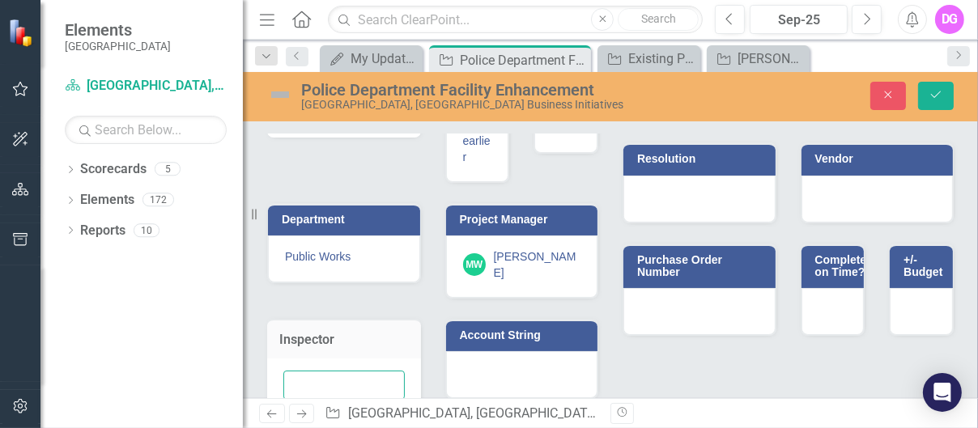
click at [327, 371] on input "text" at bounding box center [343, 386] width 121 height 30
type input "[PERSON_NAME]"
click at [935, 92] on icon "Save" at bounding box center [935, 94] width 15 height 11
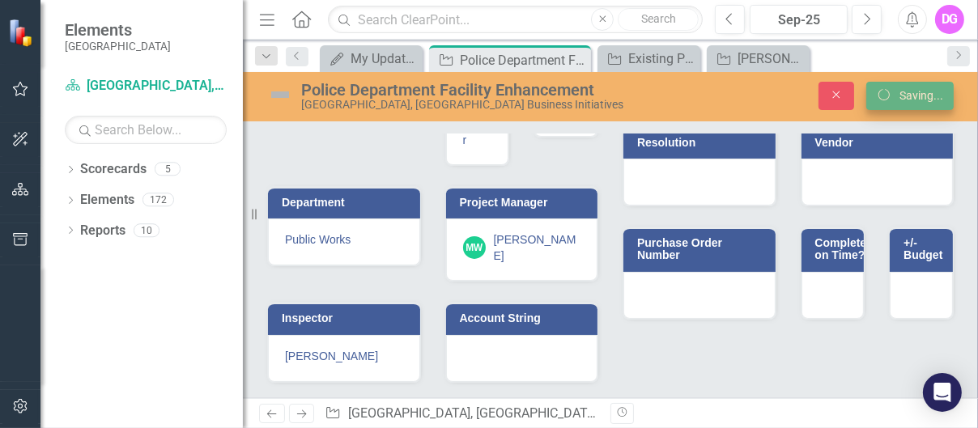
scroll to position [325, 0]
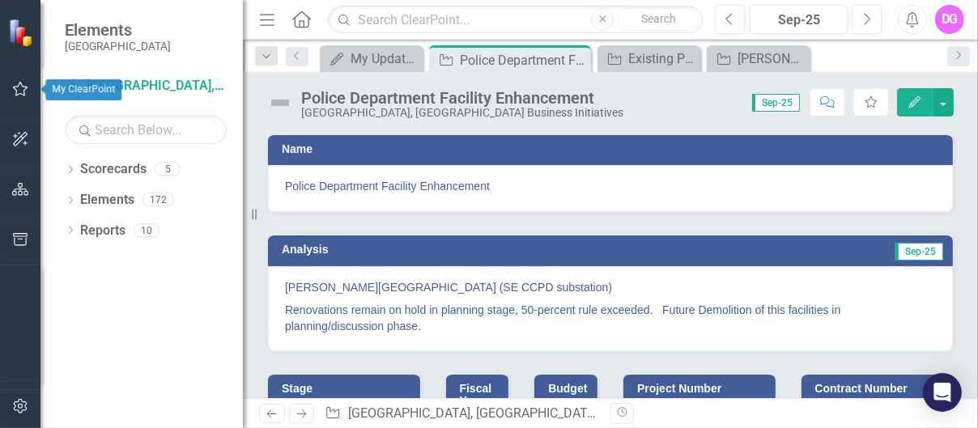
click at [15, 91] on icon "button" at bounding box center [20, 89] width 15 height 15
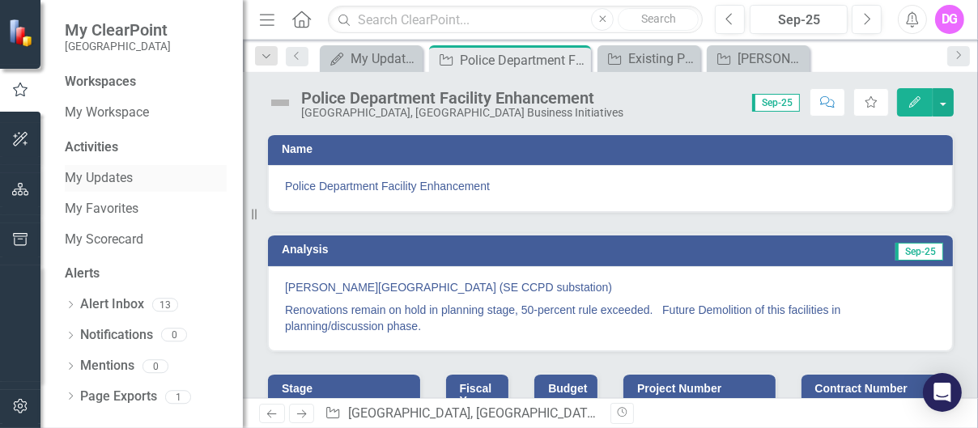
click at [108, 183] on link "My Updates" at bounding box center [146, 178] width 162 height 19
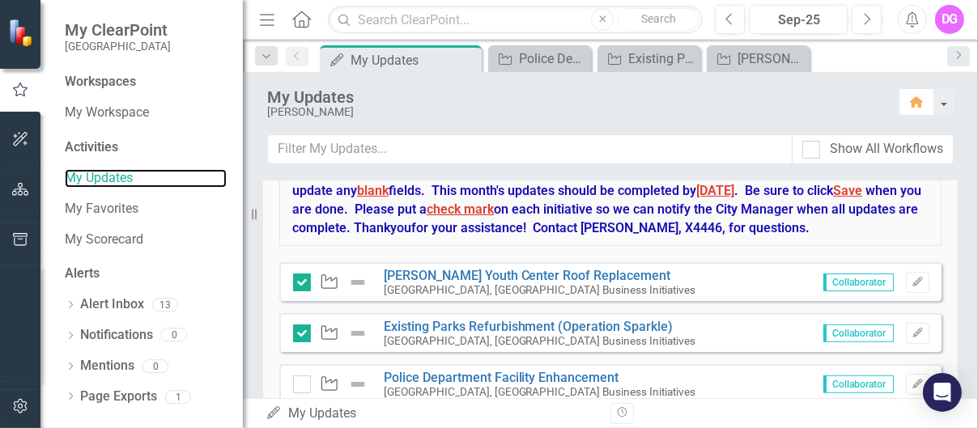
scroll to position [647, 0]
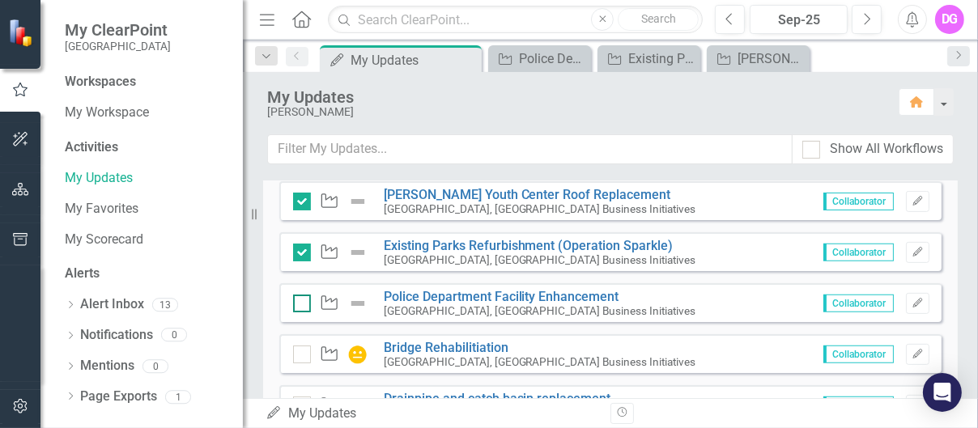
click at [299, 298] on input "checkbox" at bounding box center [298, 300] width 11 height 11
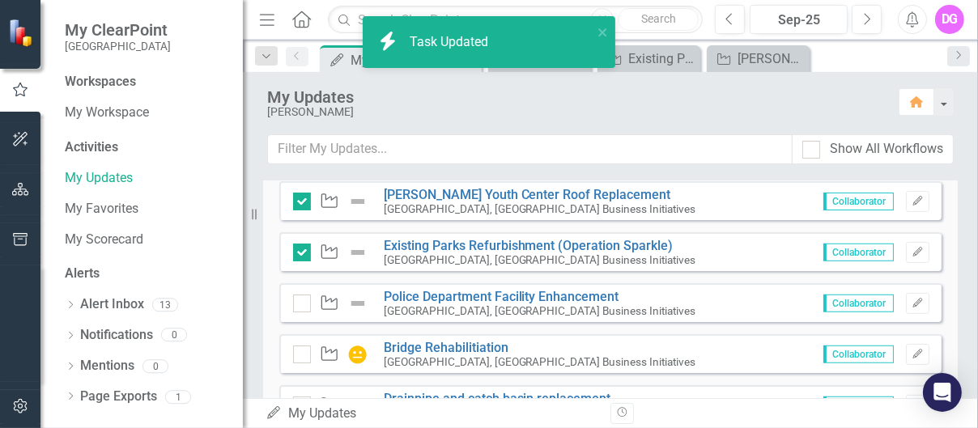
checkbox input "true"
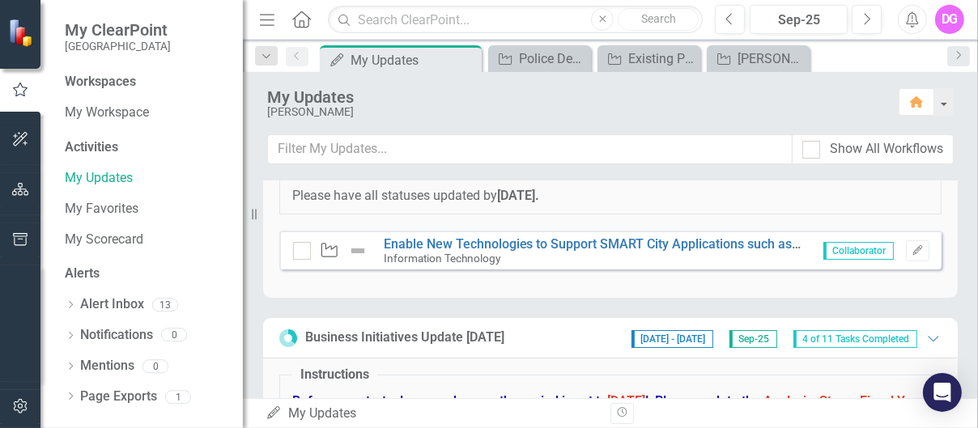
scroll to position [295, 0]
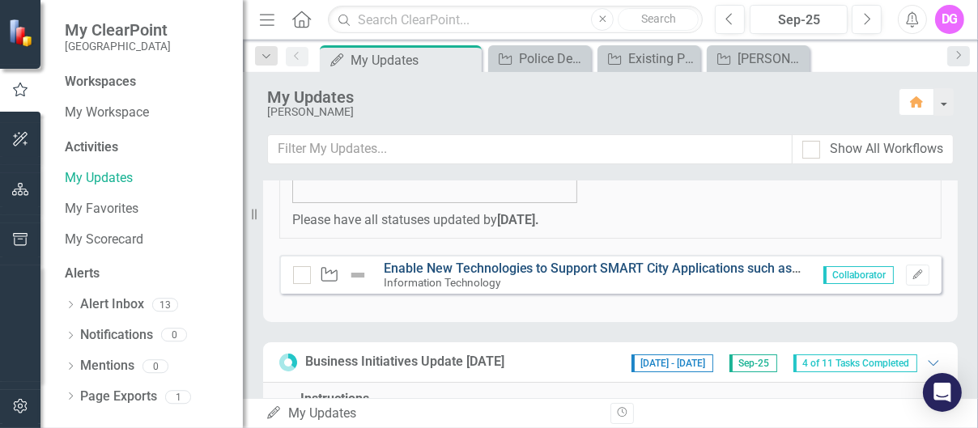
click at [543, 264] on link "Enable New Technologies to Support SMART City Applications such as Parking, Ass…" at bounding box center [739, 268] width 711 height 15
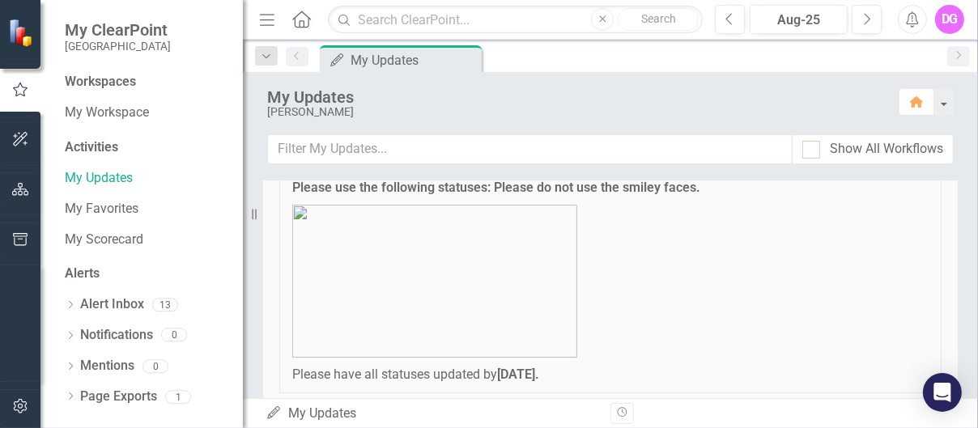
scroll to position [243, 0]
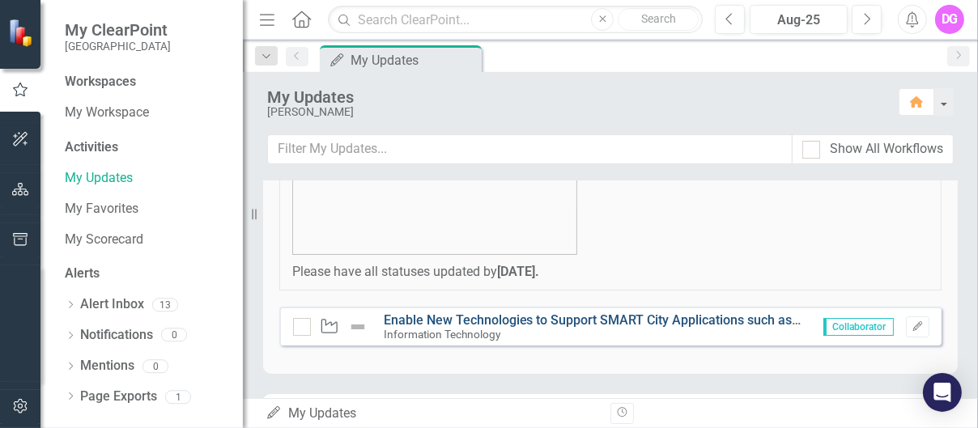
click at [514, 320] on link "Enable New Technologies to Support SMART City Applications such as Parking, Ass…" at bounding box center [739, 319] width 711 height 15
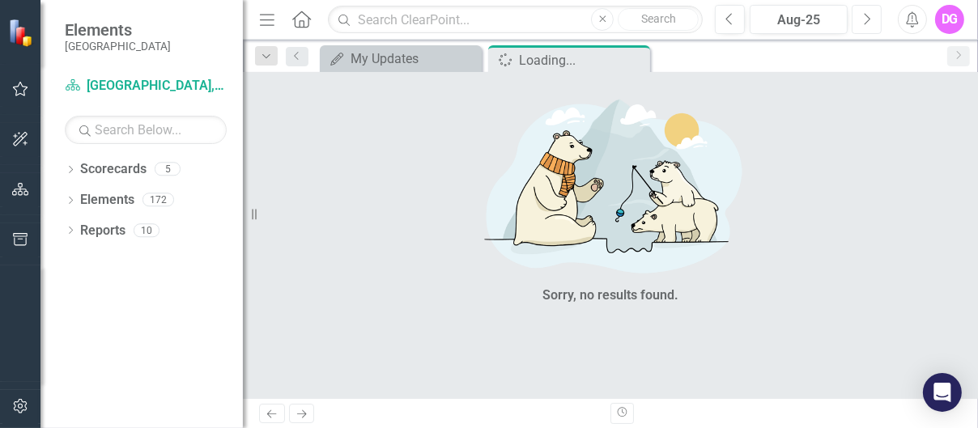
click at [871, 17] on button "Next" at bounding box center [866, 19] width 30 height 29
click at [15, 87] on icon "button" at bounding box center [20, 89] width 17 height 13
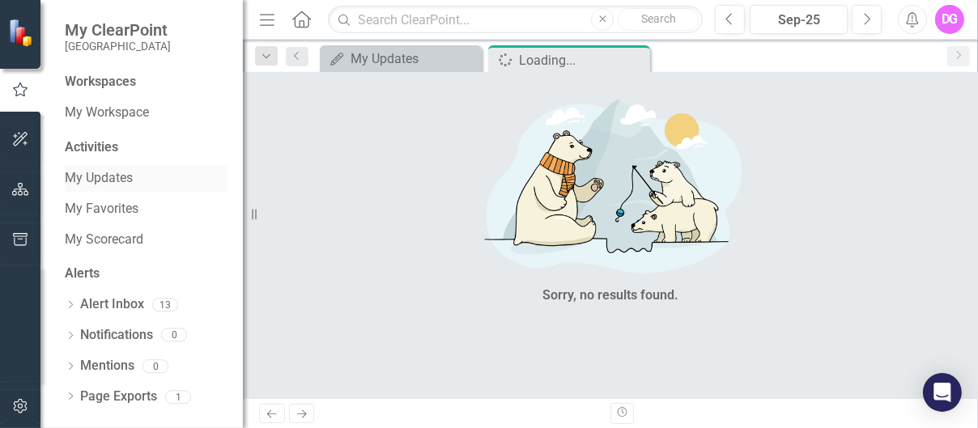
click at [82, 175] on link "My Updates" at bounding box center [146, 178] width 162 height 19
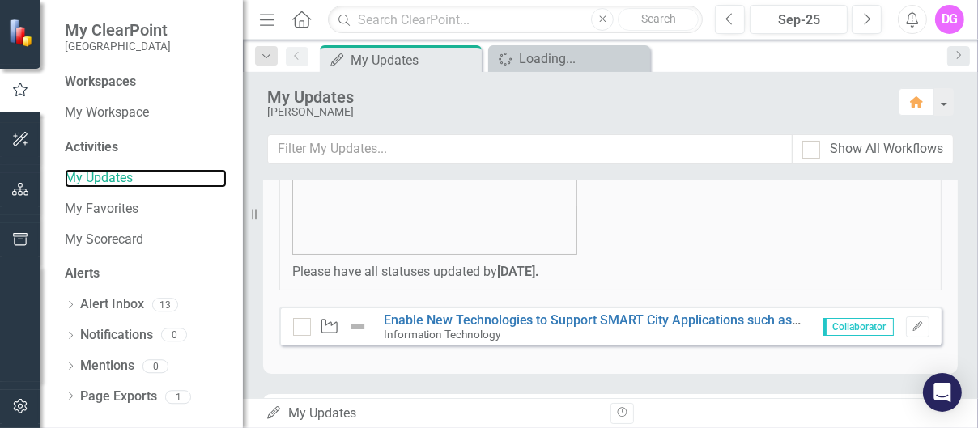
scroll to position [324, 0]
